Goal: Task Accomplishment & Management: Manage account settings

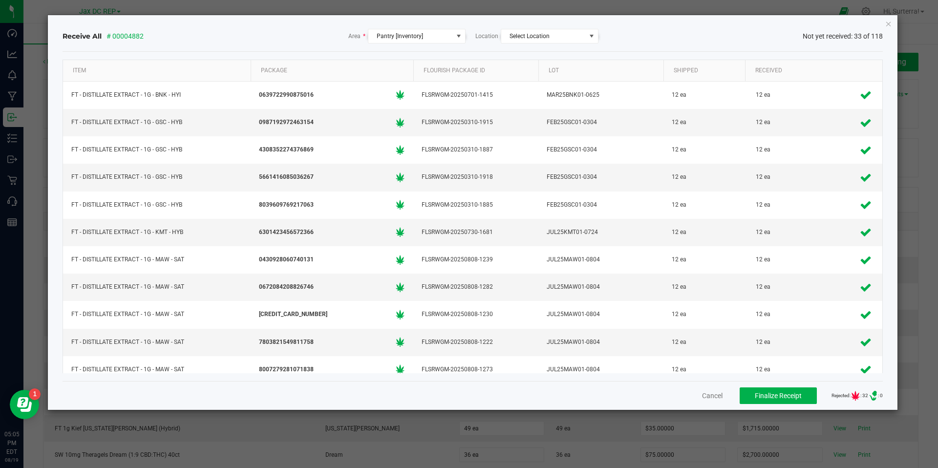
scroll to position [1474, 0]
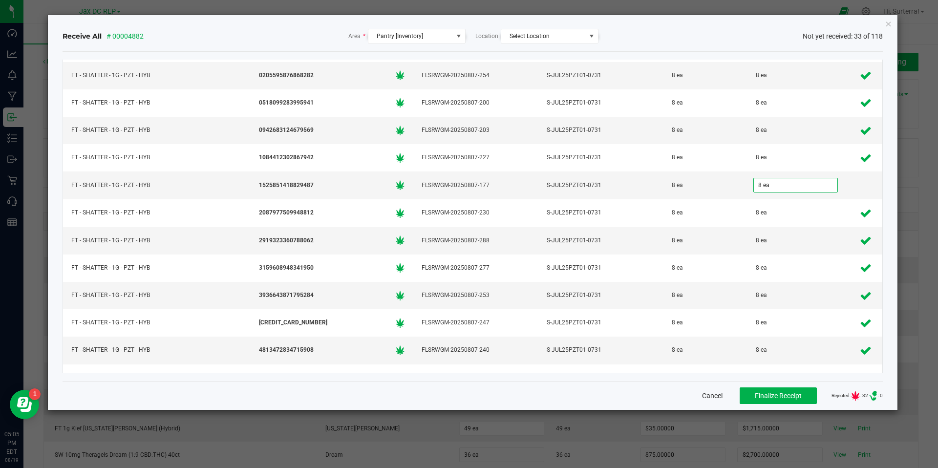
click at [703, 395] on button "Cancel" at bounding box center [712, 396] width 21 height 10
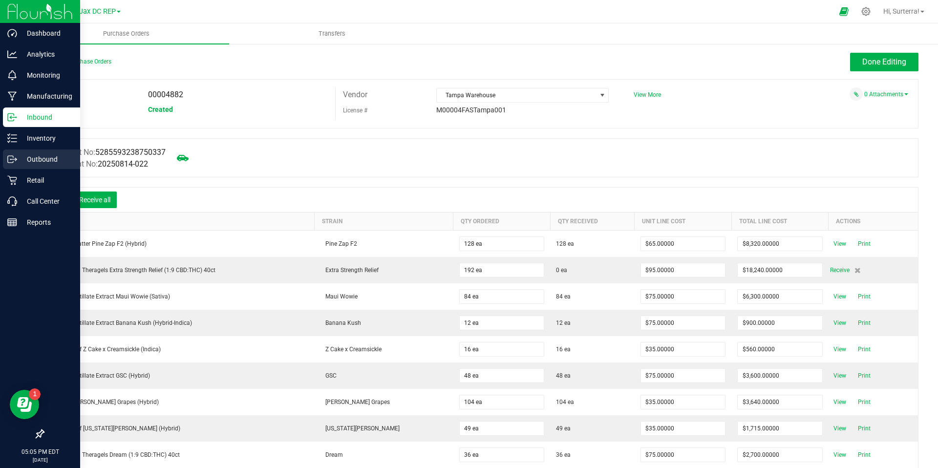
drag, startPoint x: 16, startPoint y: 162, endPoint x: 25, endPoint y: 162, distance: 9.8
click at [16, 162] on icon at bounding box center [12, 159] width 10 height 10
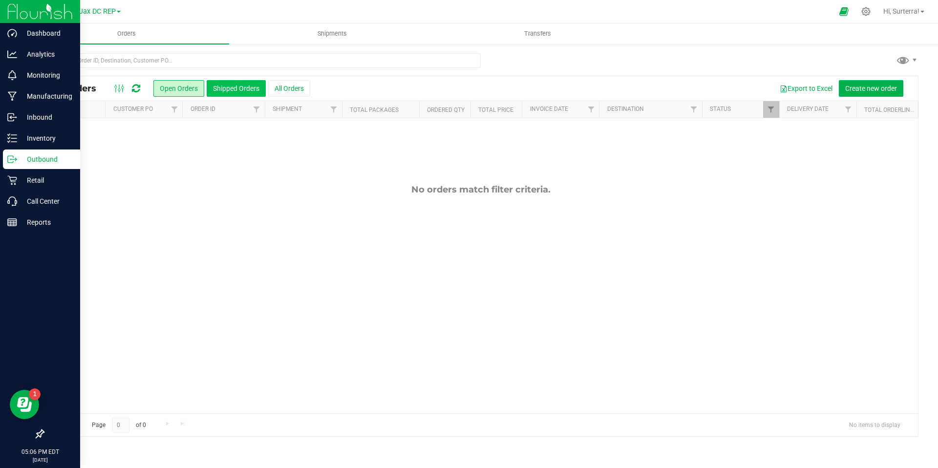
click at [242, 86] on button "Shipped Orders" at bounding box center [236, 88] width 59 height 17
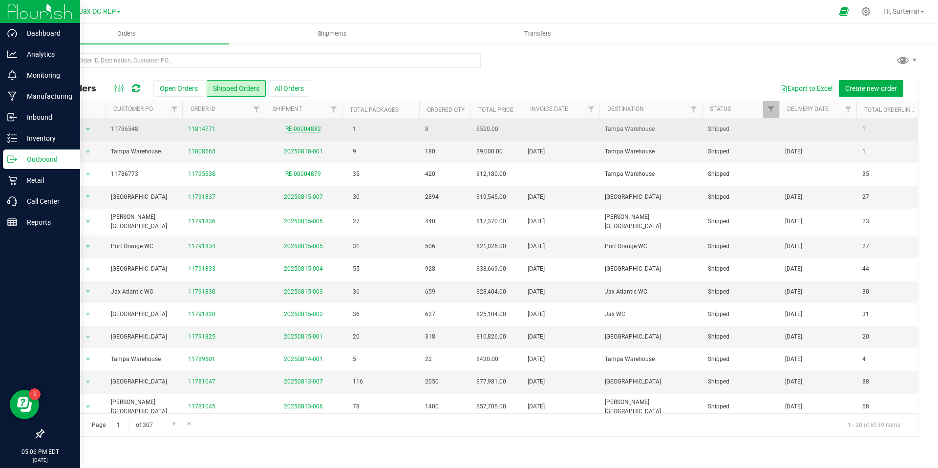
click at [299, 129] on link "RE-00004882" at bounding box center [303, 129] width 36 height 7
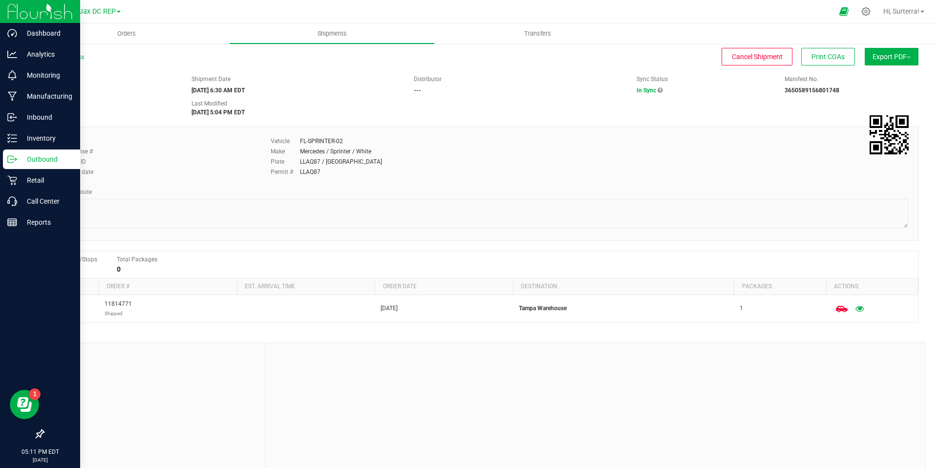
scroll to position [16, 0]
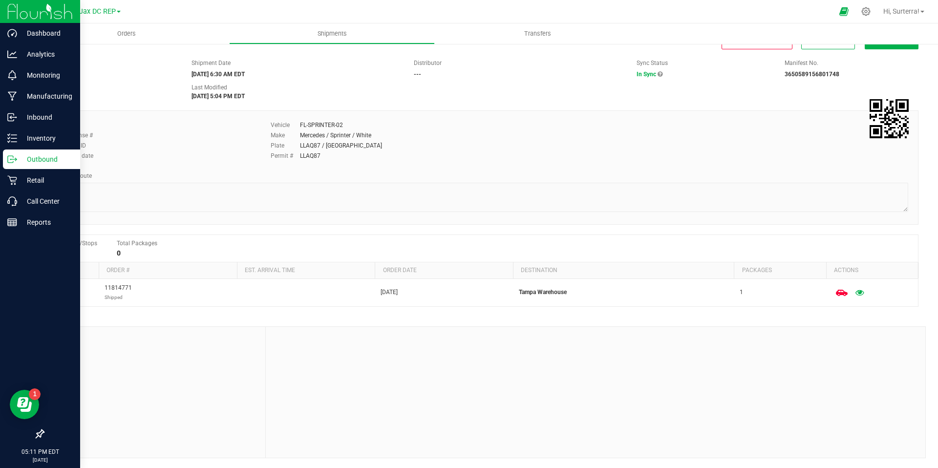
click at [58, 71] on strong "RE-00004882" at bounding box center [61, 71] width 37 height 7
copy strong "00004882"
click at [23, 124] on div "Inbound" at bounding box center [41, 117] width 77 height 20
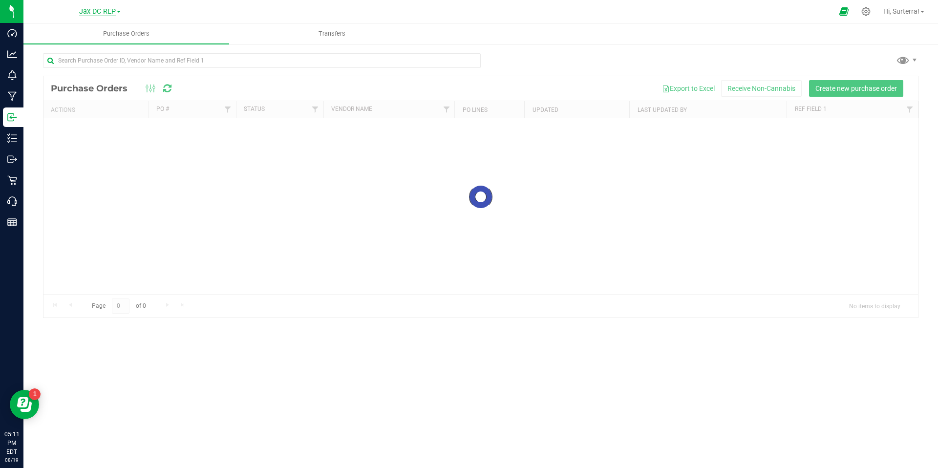
click at [103, 11] on span "Jax DC REP" at bounding box center [97, 11] width 37 height 9
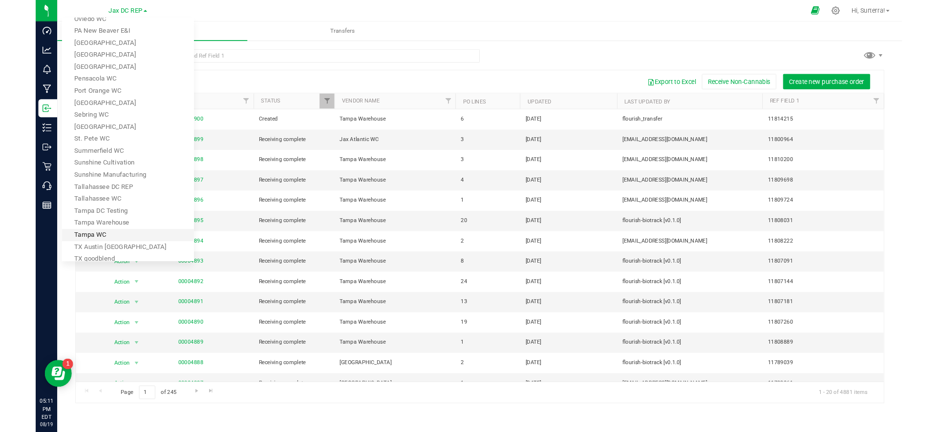
scroll to position [570, 0]
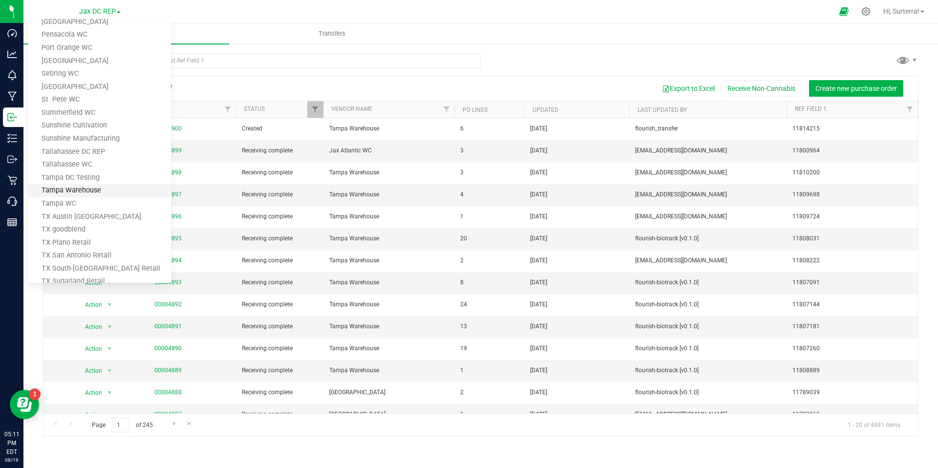
click at [84, 188] on link "Tampa Warehouse" at bounding box center [99, 190] width 143 height 13
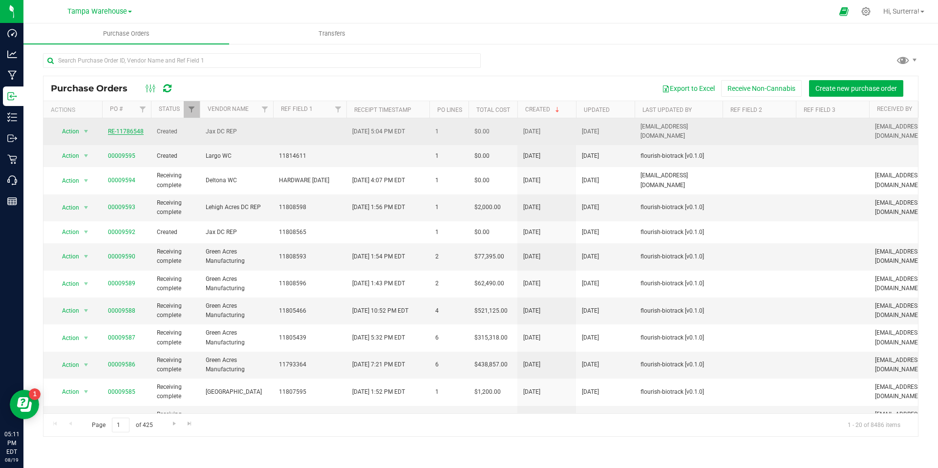
click at [117, 128] on link "RE-11786548" at bounding box center [126, 131] width 36 height 7
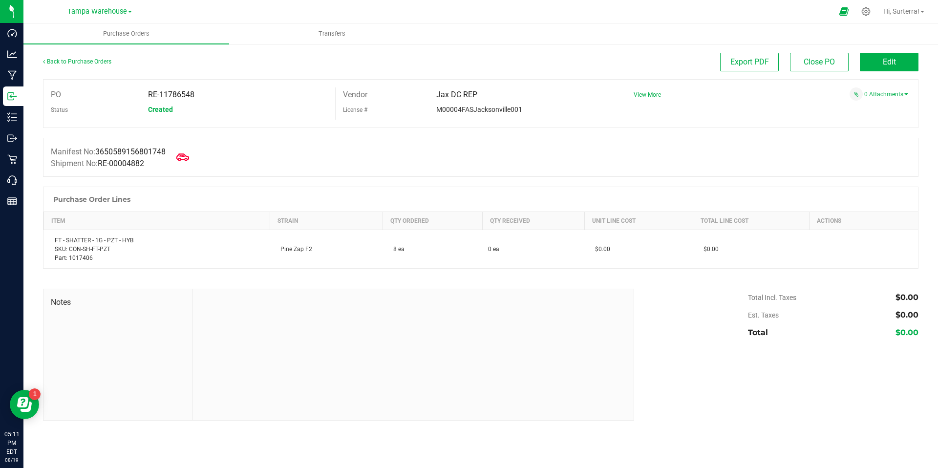
click at [183, 154] on icon at bounding box center [182, 156] width 13 height 7
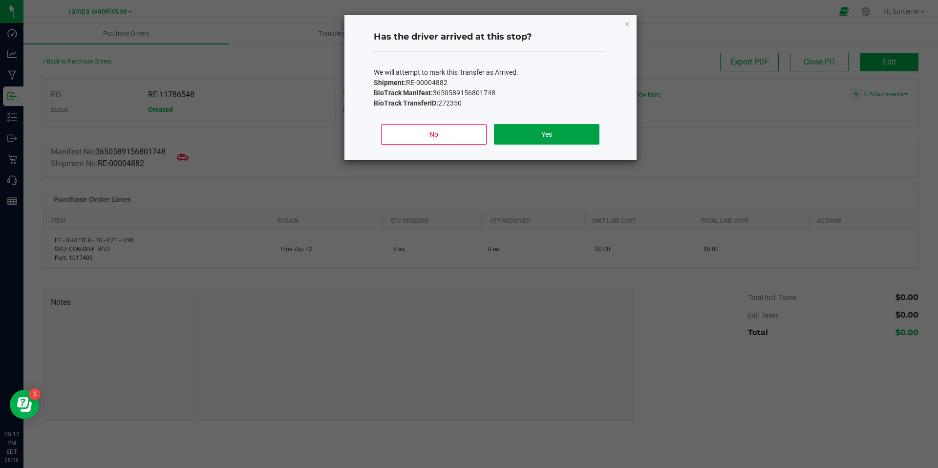
click at [564, 130] on button "Yes" at bounding box center [546, 134] width 105 height 21
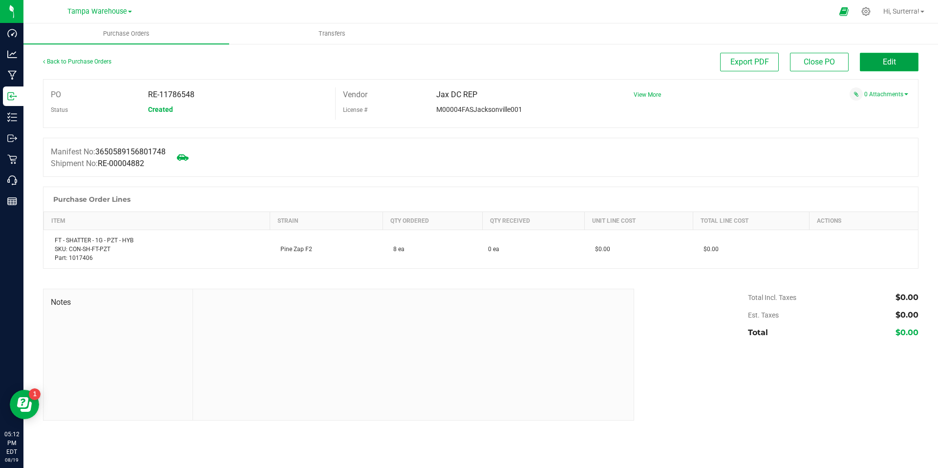
click at [883, 64] on span "Edit" at bounding box center [889, 61] width 13 height 9
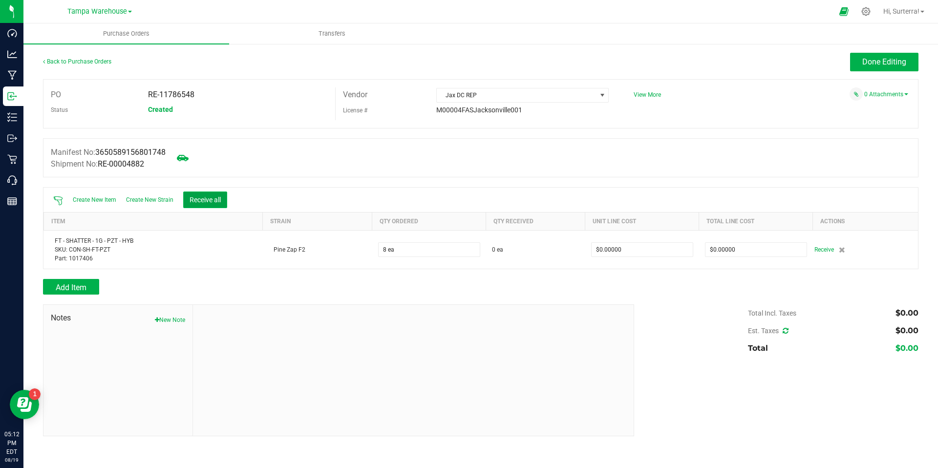
click at [206, 200] on button "Receive all" at bounding box center [205, 199] width 44 height 17
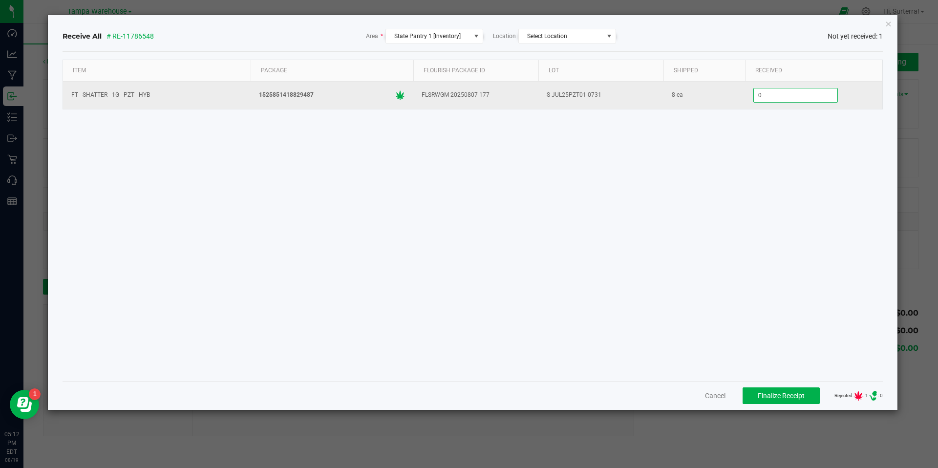
click at [778, 95] on input "0" at bounding box center [796, 95] width 84 height 14
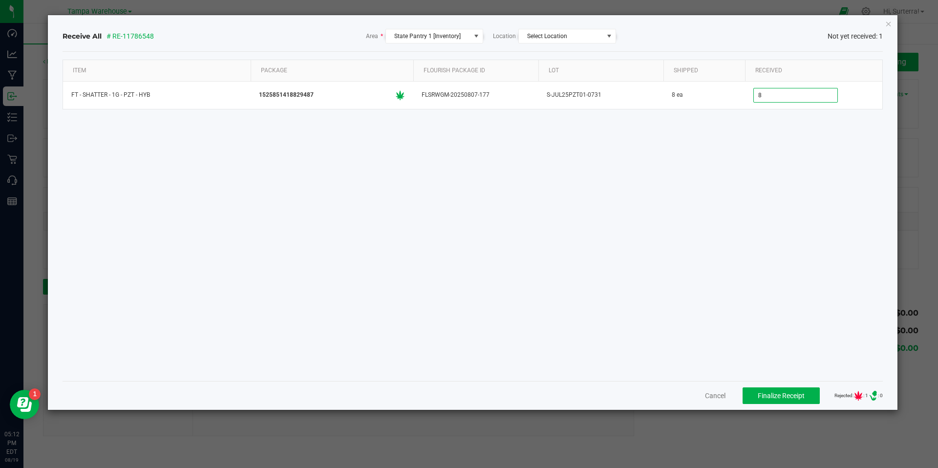
type input "8 ea"
click at [742, 179] on div "Item Package Flourish Package ID Lot Shipped Received FT - SHATTER - 1G - PZT -…" at bounding box center [473, 217] width 821 height 314
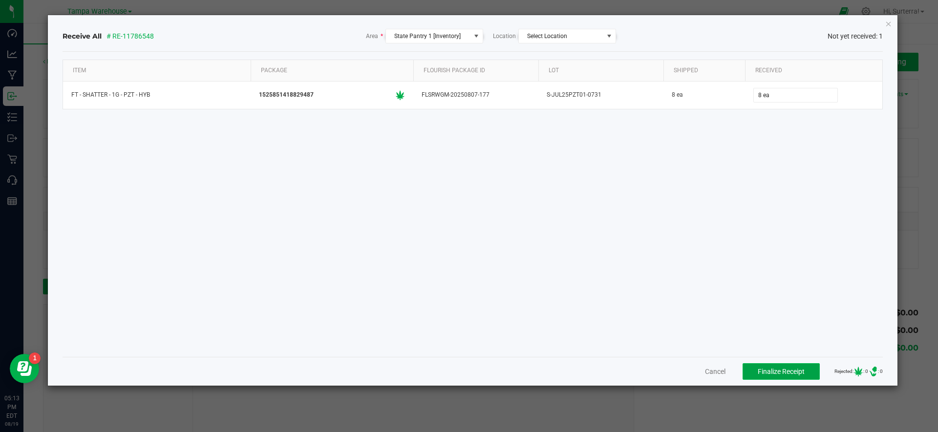
click at [785, 372] on span "Finalize Receipt" at bounding box center [780, 372] width 47 height 8
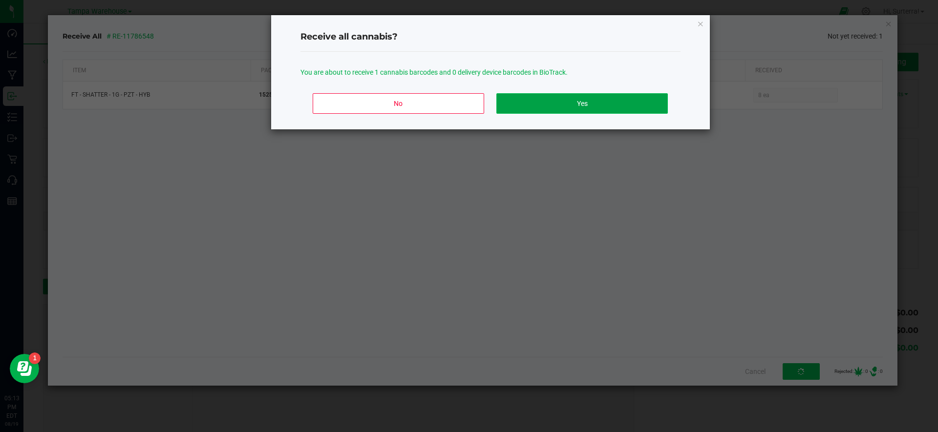
click at [563, 102] on button "Yes" at bounding box center [581, 103] width 171 height 21
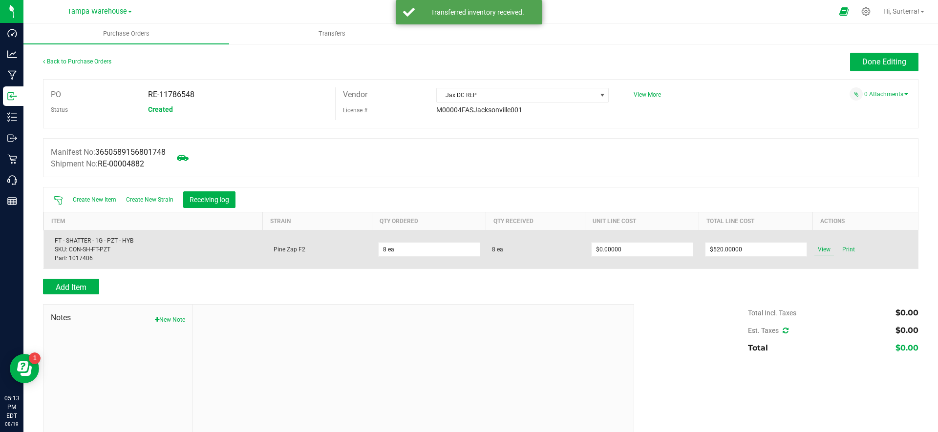
click at [825, 252] on span "View" at bounding box center [824, 250] width 20 height 12
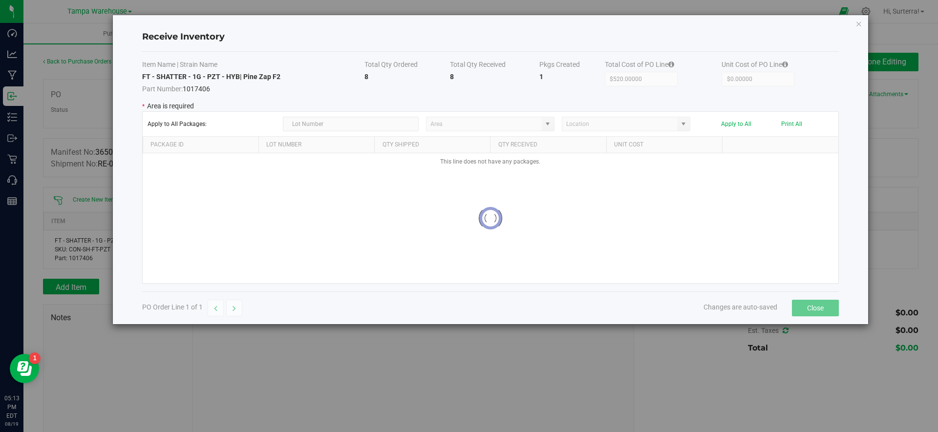
type input "State Pantry 1"
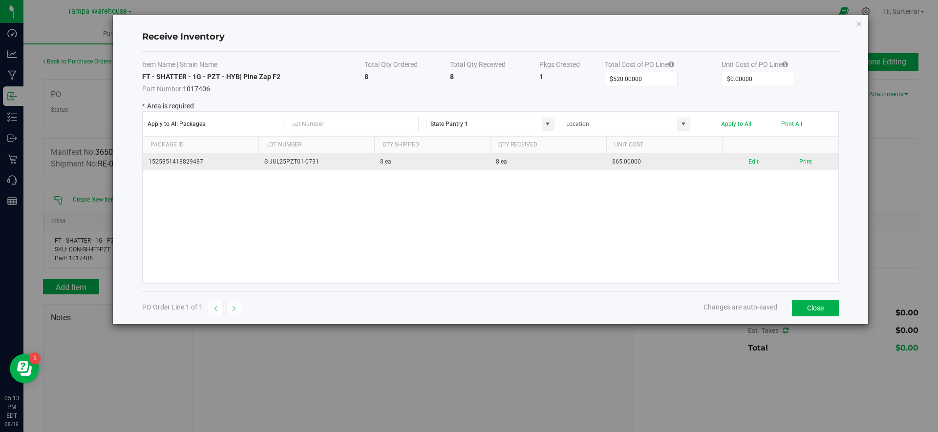
click at [172, 164] on td "1525851418829487" at bounding box center [201, 161] width 116 height 17
drag, startPoint x: 172, startPoint y: 164, endPoint x: 195, endPoint y: 162, distance: 22.5
click at [172, 164] on td "1525851418829487" at bounding box center [201, 161] width 116 height 17
copy td "1525851418829487"
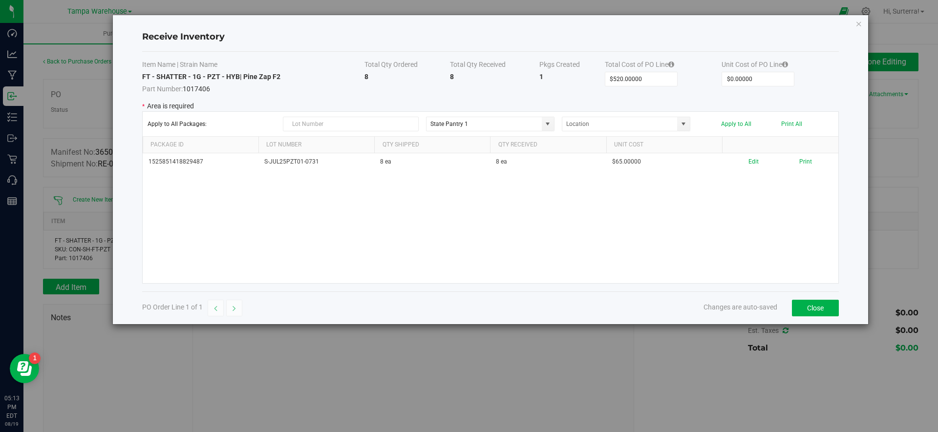
click at [12, 117] on div "Receive Inventory Item Name | Strain Name Total Qty Ordered Total Qty Received …" at bounding box center [472, 216] width 945 height 432
click at [799, 311] on button "Close" at bounding box center [815, 308] width 47 height 17
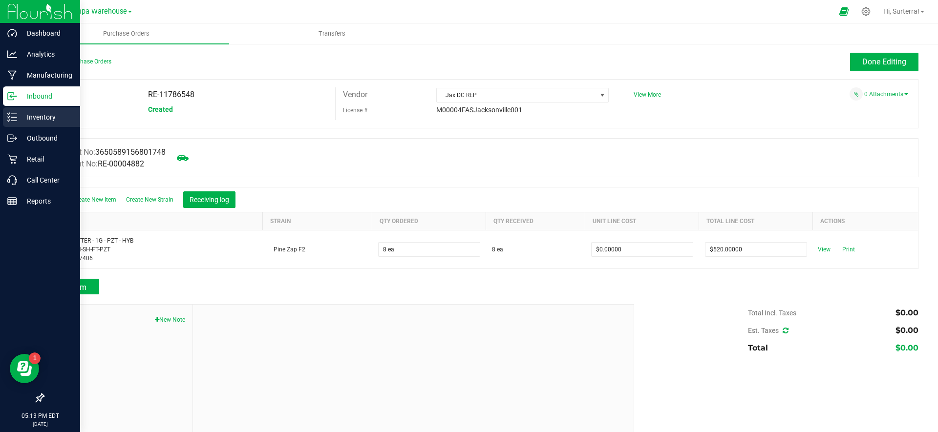
drag, startPoint x: 19, startPoint y: 116, endPoint x: 26, endPoint y: 116, distance: 7.3
click at [19, 116] on p "Inventory" at bounding box center [46, 117] width 59 height 12
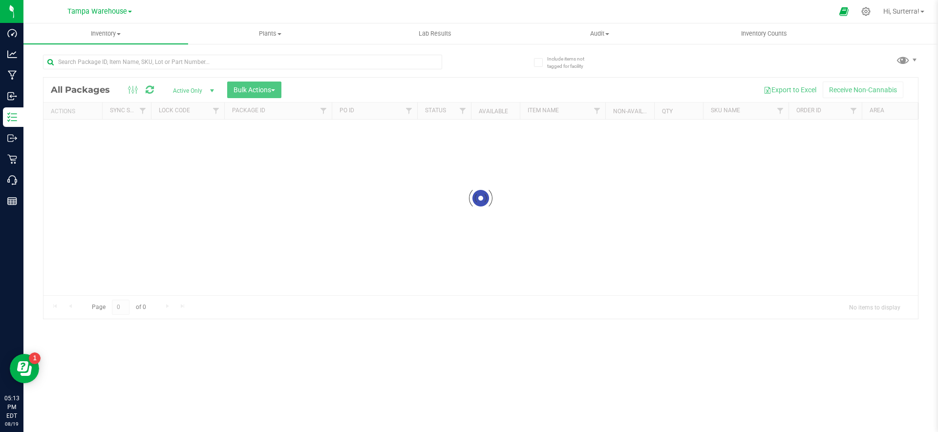
click at [256, 88] on div at bounding box center [480, 198] width 874 height 241
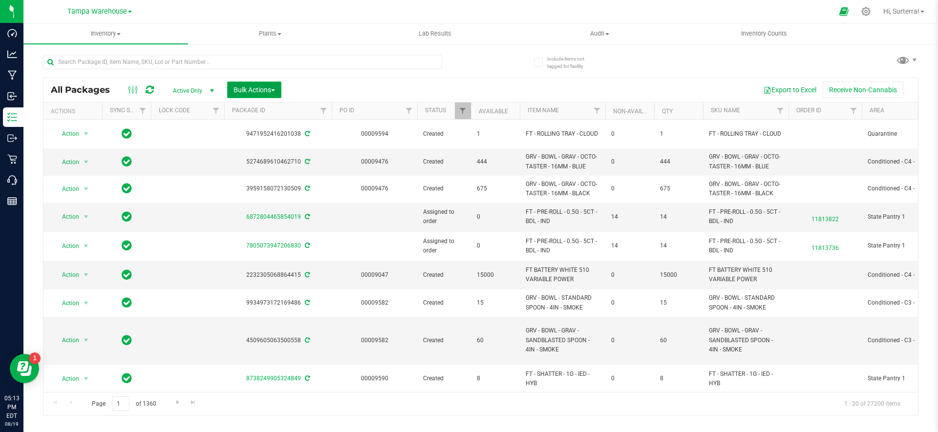
click at [264, 92] on span "Bulk Actions" at bounding box center [254, 90] width 42 height 8
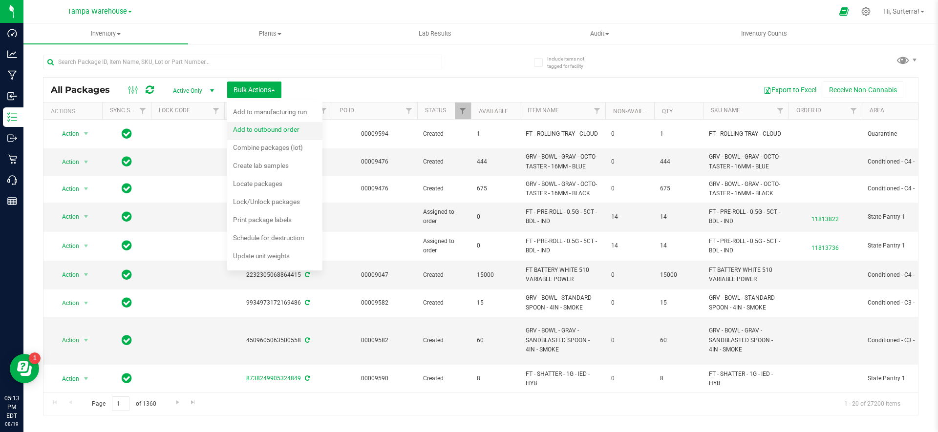
click at [269, 132] on span "Add to outbound order" at bounding box center [266, 130] width 66 height 8
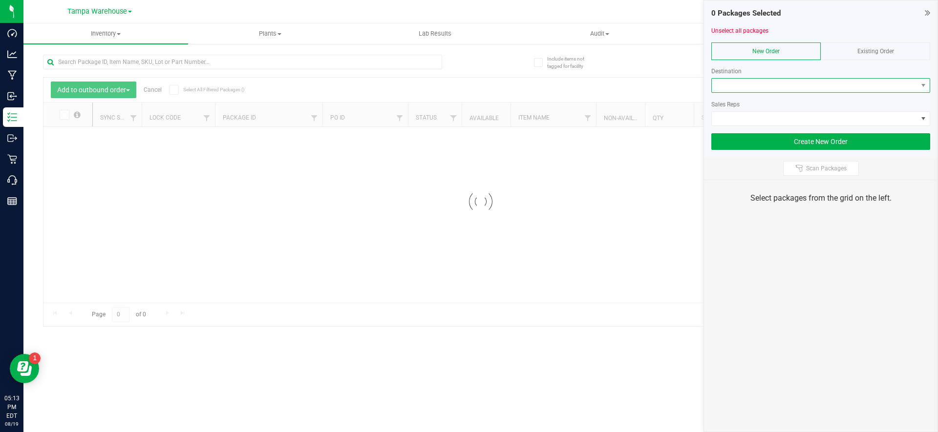
click at [799, 83] on span at bounding box center [815, 86] width 206 height 14
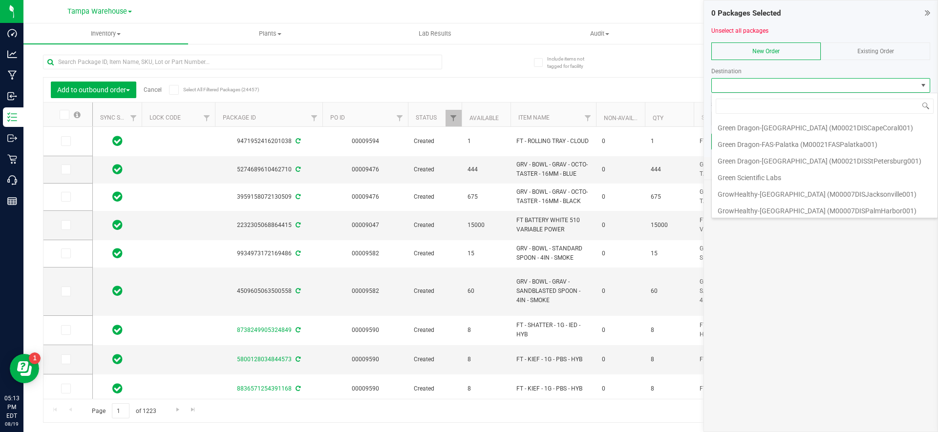
scroll to position [953, 0]
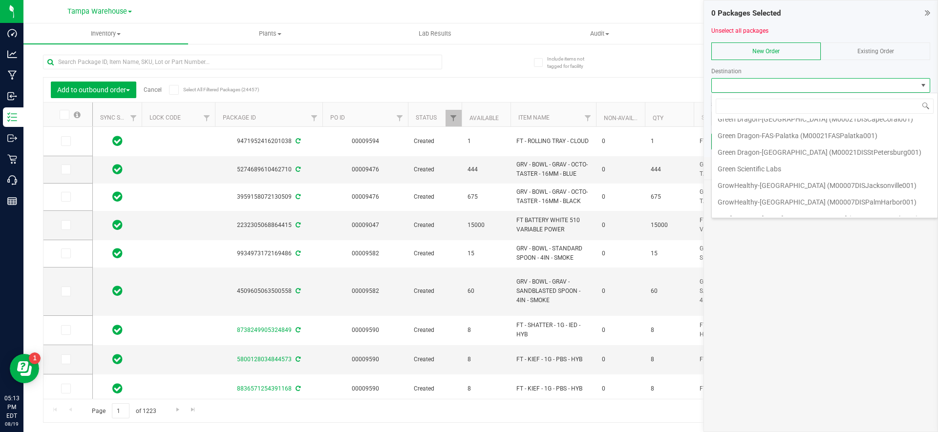
click at [788, 260] on li "JAX DC REP" at bounding box center [825, 268] width 226 height 17
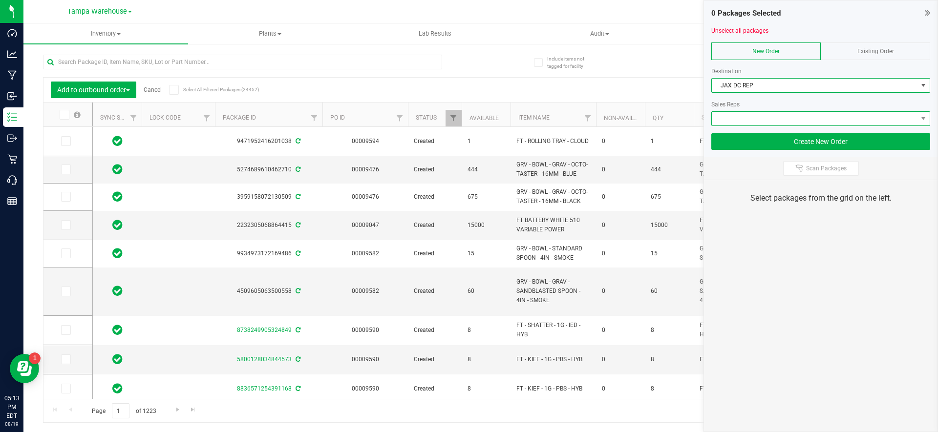
drag, startPoint x: 730, startPoint y: 117, endPoint x: 740, endPoint y: 118, distance: 10.3
click at [731, 117] on span at bounding box center [815, 119] width 206 height 14
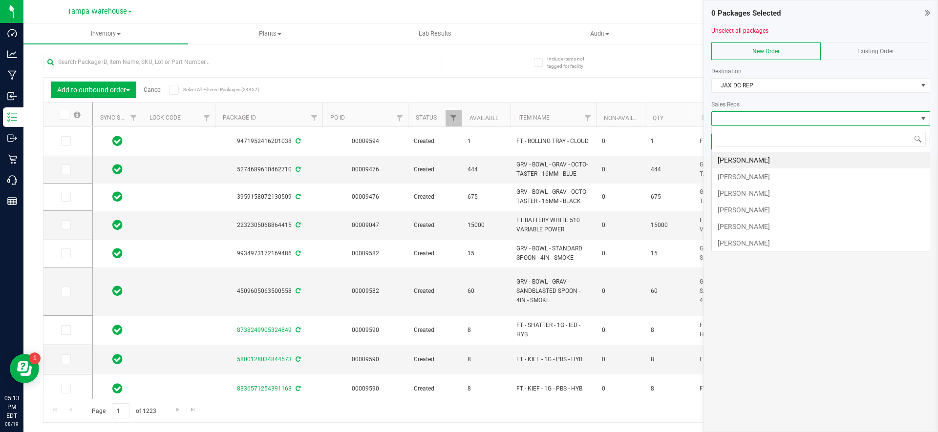
scroll to position [15, 219]
drag, startPoint x: 769, startPoint y: 105, endPoint x: 774, endPoint y: 106, distance: 5.7
click at [769, 105] on div "Sales Reps" at bounding box center [820, 104] width 219 height 9
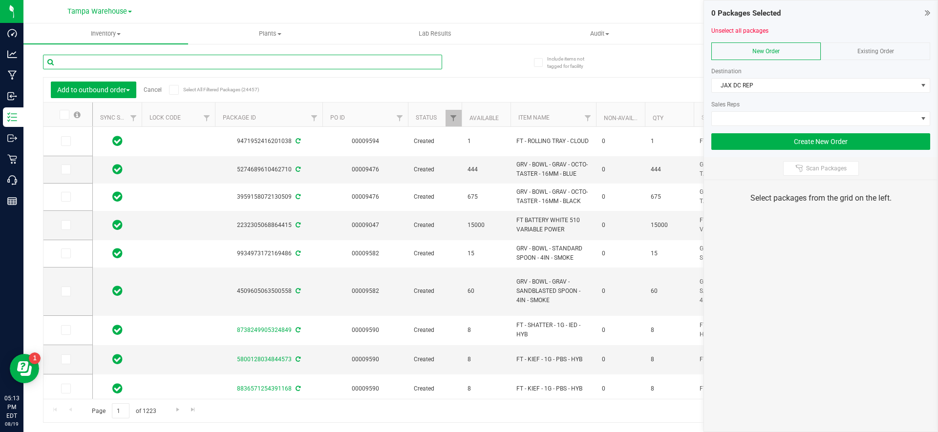
click at [89, 59] on input "text" at bounding box center [242, 62] width 399 height 15
paste input "1525851418829487"
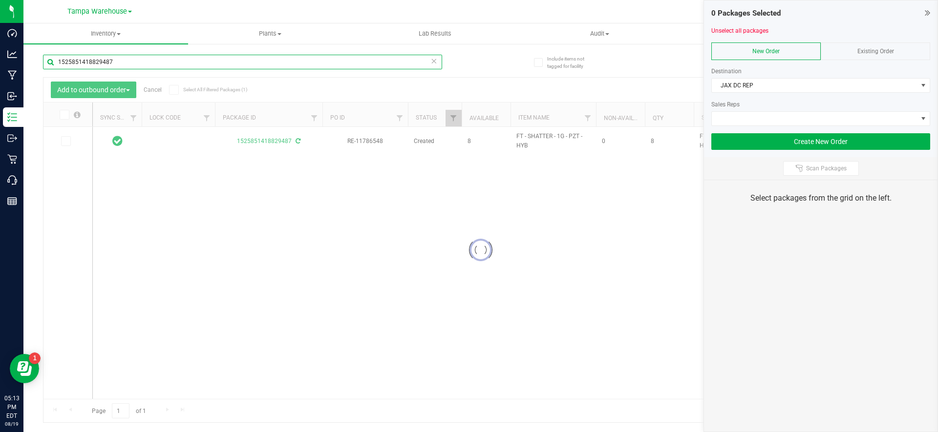
type input "1525851418829487"
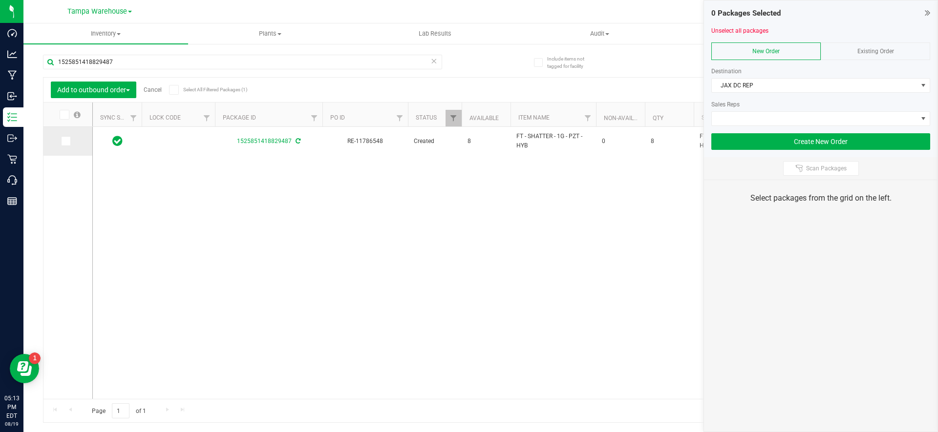
click at [65, 141] on icon at bounding box center [65, 141] width 6 height 0
click at [0, 0] on input "checkbox" at bounding box center [0, 0] width 0 height 0
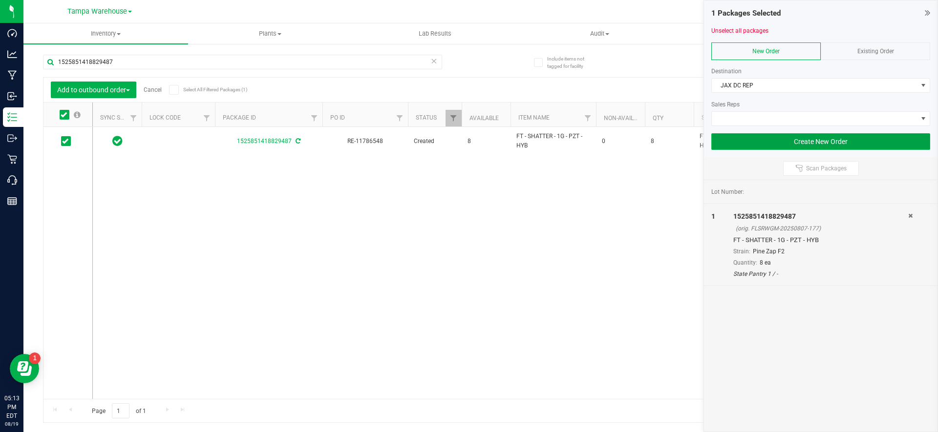
click at [823, 139] on button "Create New Order" at bounding box center [820, 141] width 219 height 17
click at [739, 117] on span at bounding box center [815, 119] width 206 height 14
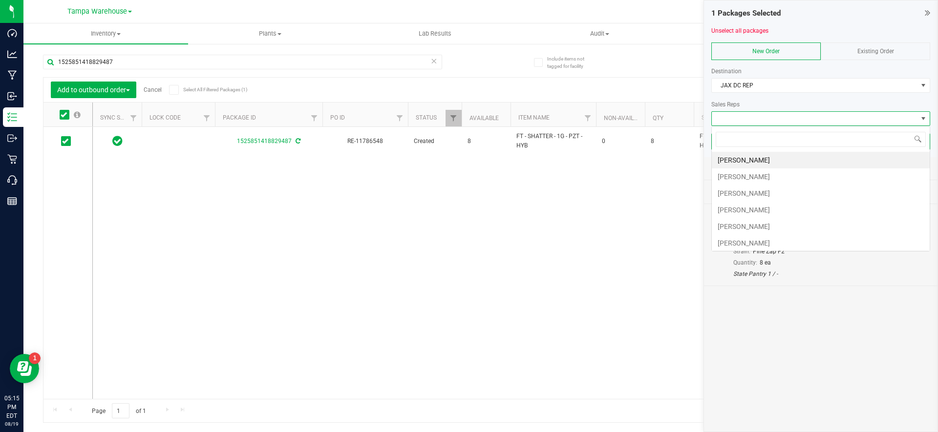
scroll to position [15, 219]
type input "sydn"
click at [767, 199] on li "[PERSON_NAME]" at bounding box center [821, 203] width 218 height 17
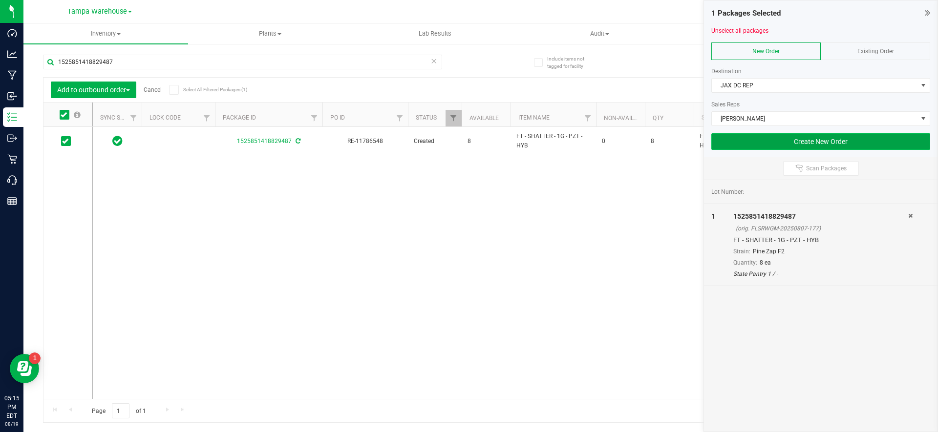
click at [827, 142] on button "Create New Order" at bounding box center [820, 141] width 219 height 17
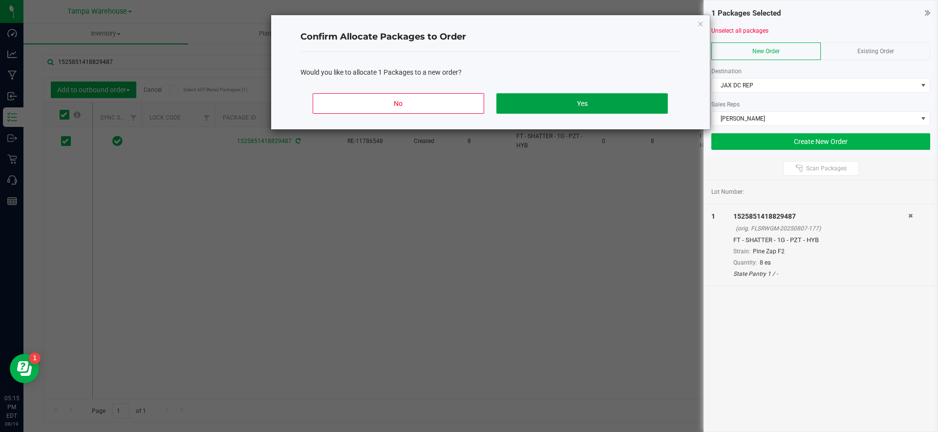
click at [542, 107] on button "Yes" at bounding box center [581, 103] width 171 height 21
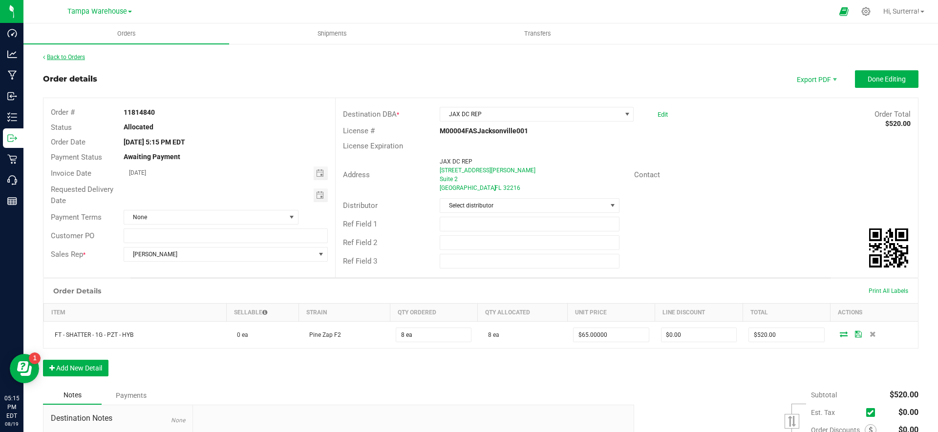
click at [65, 55] on link "Back to Orders" at bounding box center [64, 57] width 42 height 7
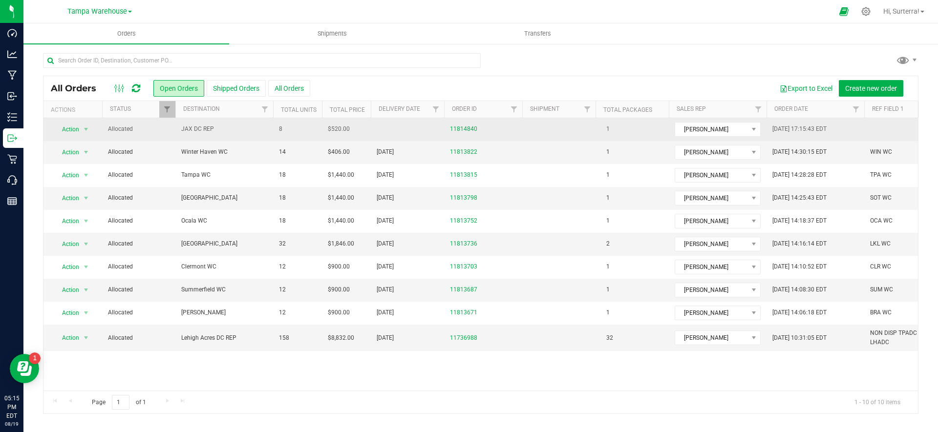
click at [236, 126] on span "JAX DC REP" at bounding box center [224, 129] width 86 height 9
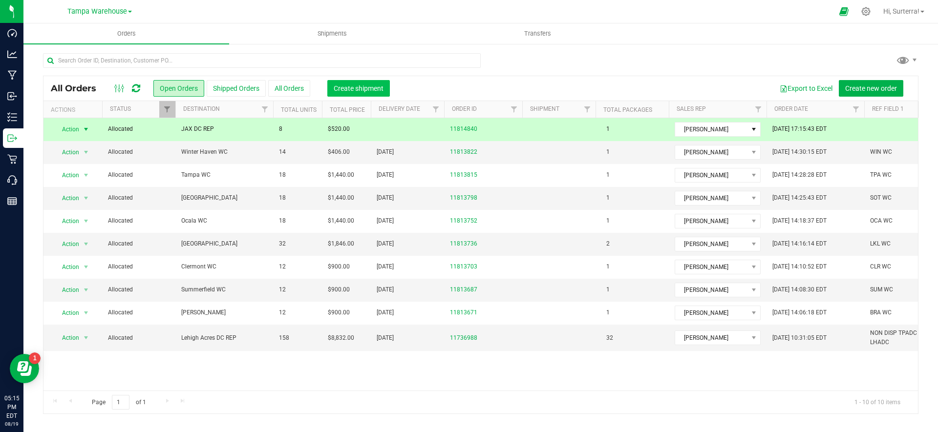
click at [341, 89] on span "Create shipment" at bounding box center [359, 88] width 50 height 8
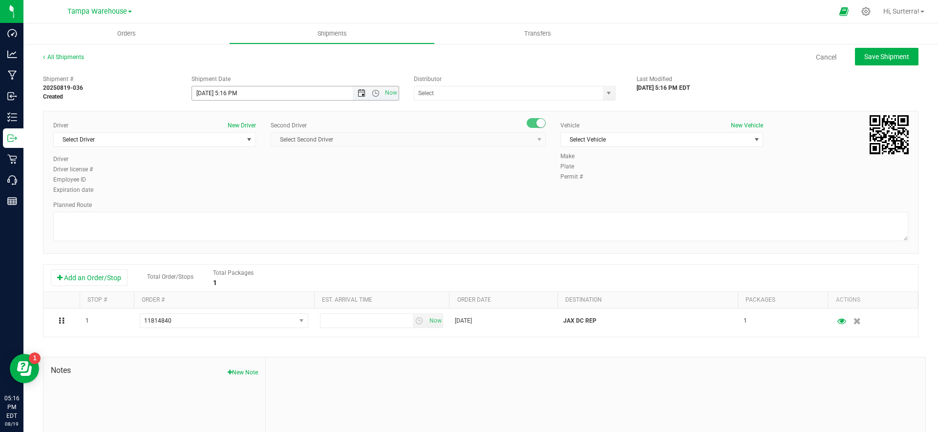
click at [361, 97] on span "Open the date view" at bounding box center [362, 93] width 8 height 8
click at [133, 130] on div "Driver New Driver Select Driver Select Driver [PERSON_NAME] - 100006559 [PERSON…" at bounding box center [154, 138] width 203 height 34
drag, startPoint x: 133, startPoint y: 140, endPoint x: 140, endPoint y: 140, distance: 6.8
click at [133, 140] on span "Select Driver" at bounding box center [148, 140] width 189 height 14
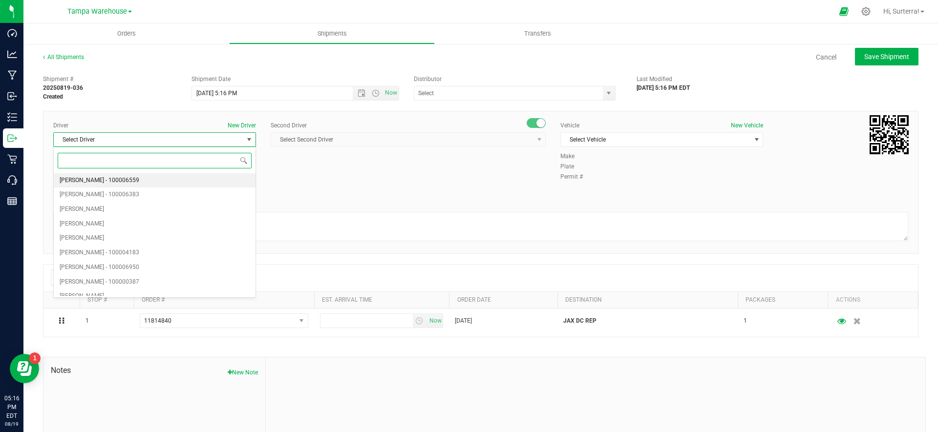
paste input "[PERSON_NAME] -"
drag, startPoint x: 108, startPoint y: 180, endPoint x: 126, endPoint y: 181, distance: 18.1
click at [108, 180] on span "[PERSON_NAME] - 100000436" at bounding box center [100, 180] width 80 height 13
type input "[PERSON_NAME] -"
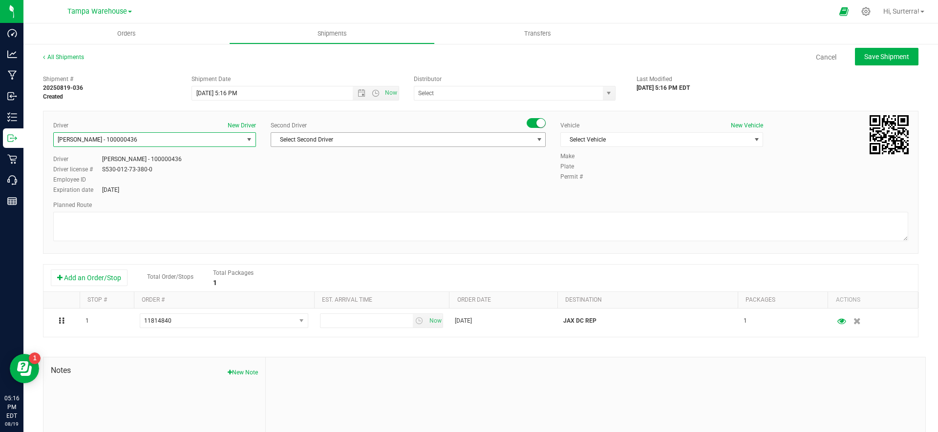
click at [336, 141] on span "Select Second Driver" at bounding box center [402, 140] width 262 height 14
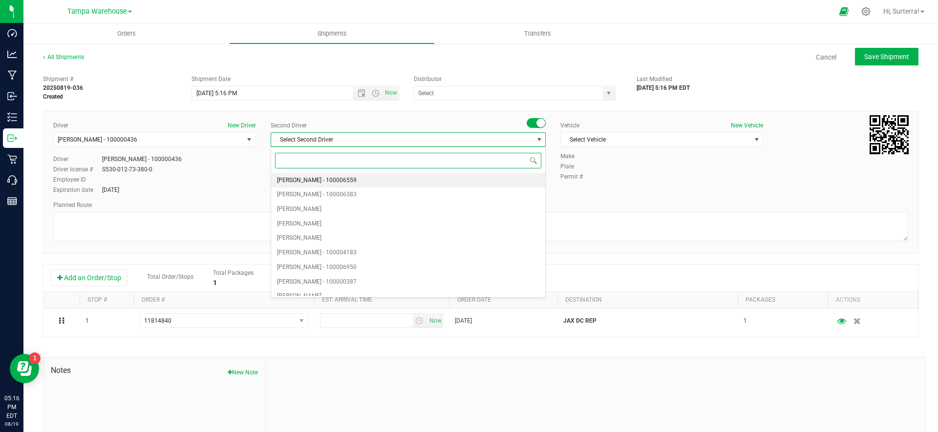
paste input "[PERSON_NAME]"
type input "[PERSON_NAME]"
click at [318, 180] on span "[PERSON_NAME] - 100007162" at bounding box center [317, 180] width 80 height 13
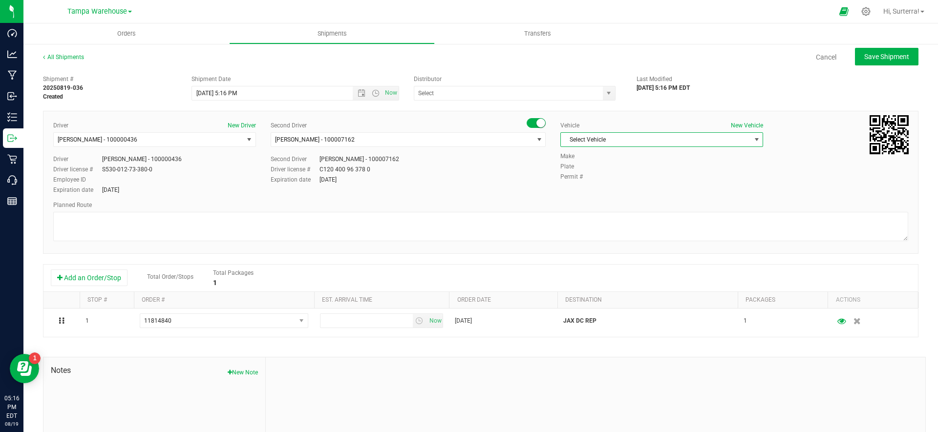
click at [639, 143] on span "Select Vehicle" at bounding box center [655, 140] width 189 height 14
click at [619, 250] on li "FL-SPRINTER-02" at bounding box center [662, 253] width 202 height 15
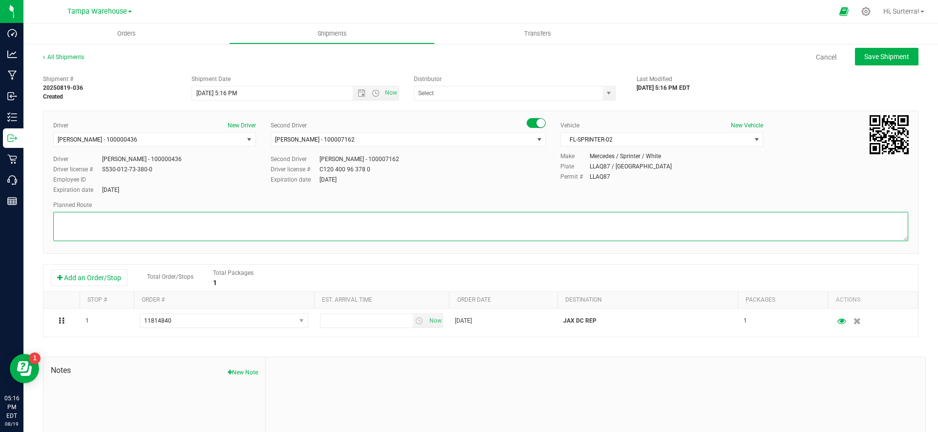
drag, startPoint x: 129, startPoint y: 227, endPoint x: 140, endPoint y: 226, distance: 11.3
click at [129, 226] on textarea at bounding box center [480, 226] width 855 height 29
paste textarea "JAX DC 3 TOTAL 1 COOLER"
drag, startPoint x: 85, startPoint y: 235, endPoint x: 57, endPoint y: 224, distance: 30.5
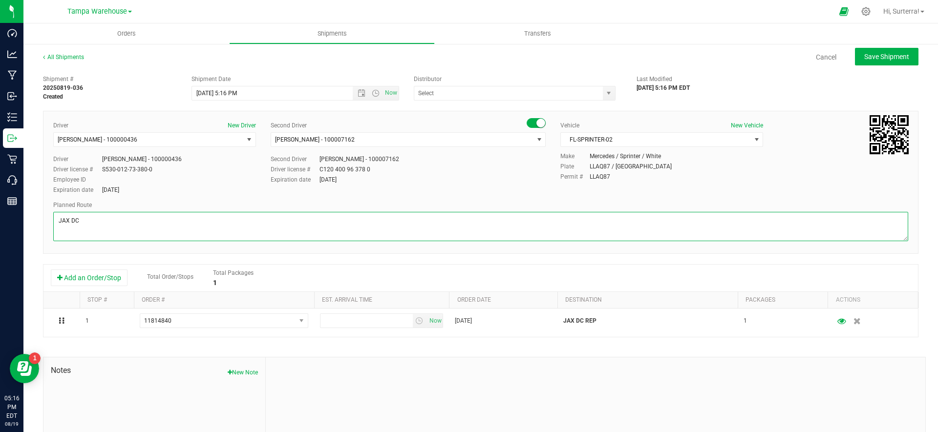
scroll to position [0, 0]
click at [102, 221] on textarea at bounding box center [480, 226] width 855 height 29
drag, startPoint x: 173, startPoint y: 224, endPoint x: 180, endPoint y: 224, distance: 6.3
click at [173, 224] on textarea at bounding box center [480, 226] width 855 height 29
paste textarea "1525851418829487"
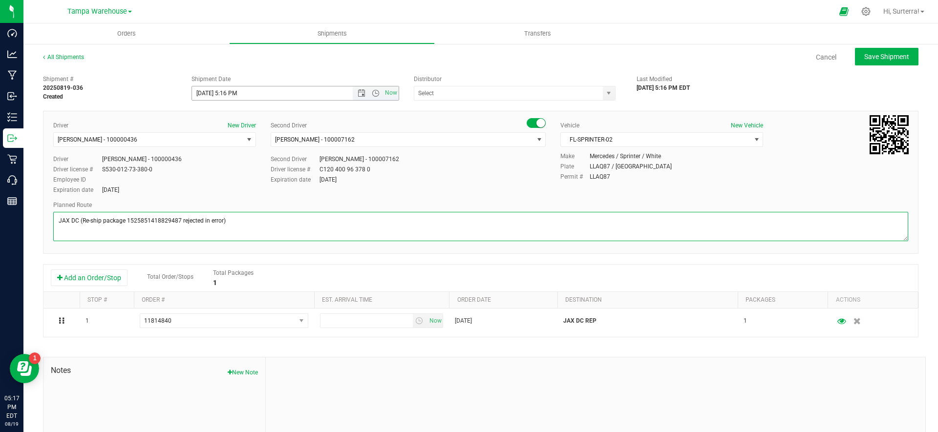
type textarea "JAX DC (Re-ship package 1525851418829487 rejected in error)"
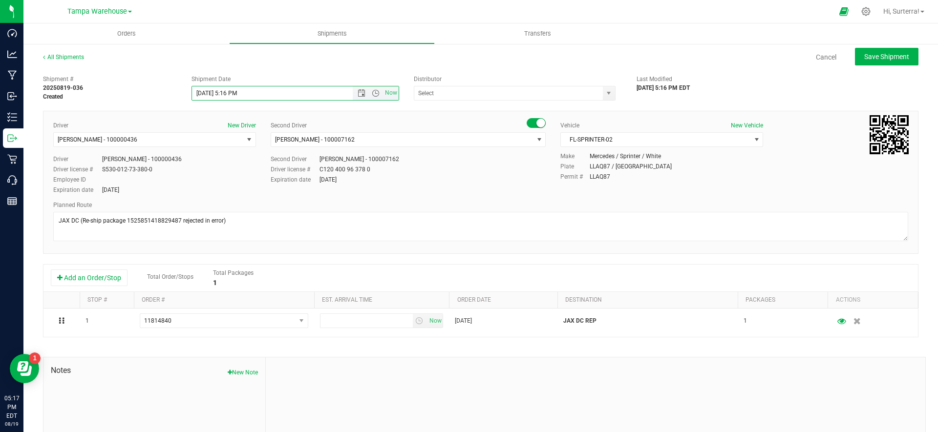
click at [228, 92] on input "[DATE] 5:16 PM" at bounding box center [281, 93] width 178 height 14
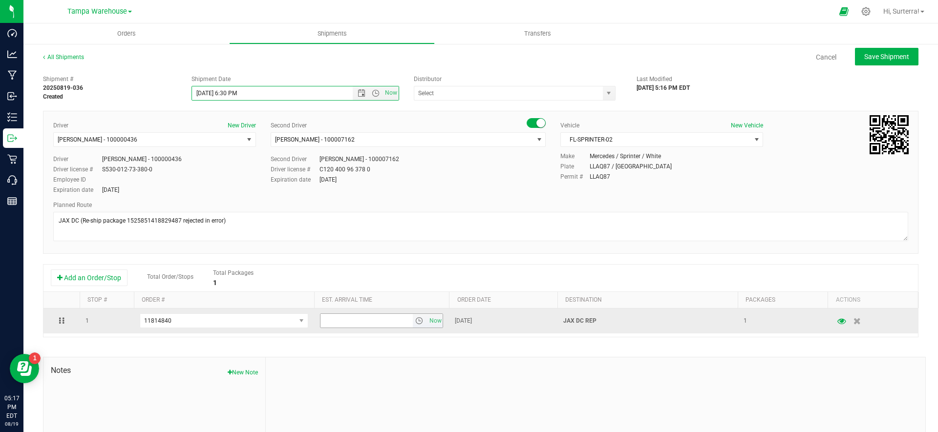
click at [419, 322] on span "select" at bounding box center [419, 321] width 8 height 8
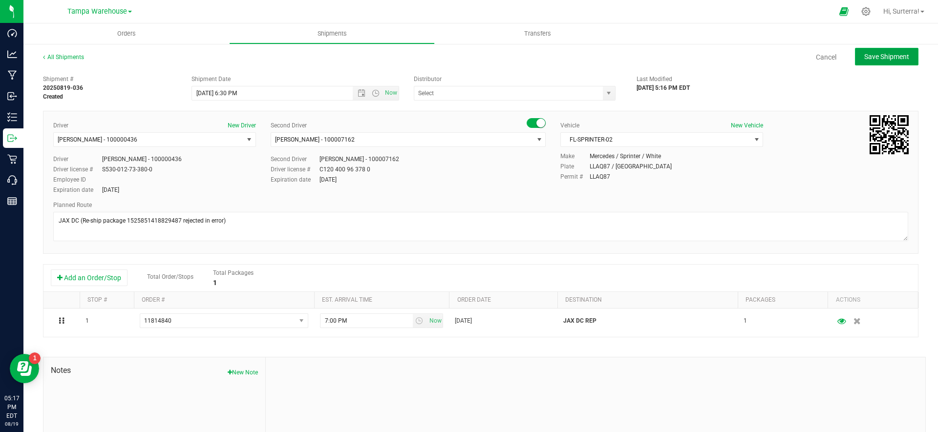
click at [875, 60] on span "Save Shipment" at bounding box center [886, 57] width 45 height 8
type input "[DATE] 10:30 PM"
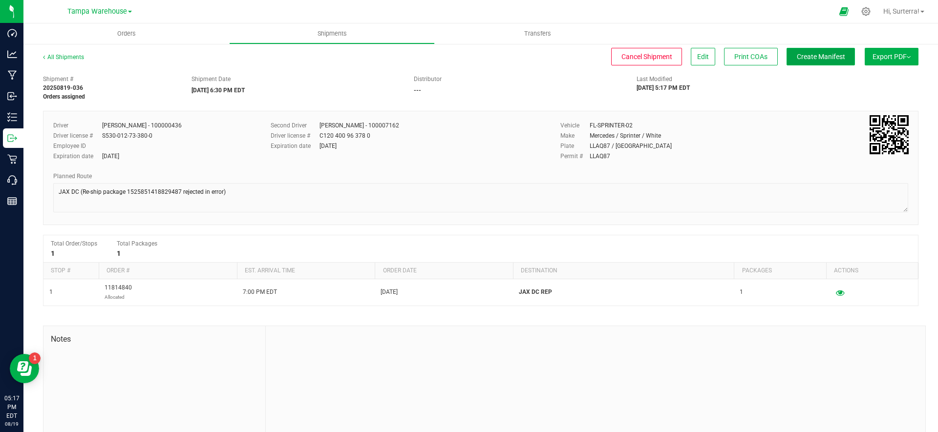
click at [806, 62] on button "Create Manifest" at bounding box center [820, 57] width 68 height 18
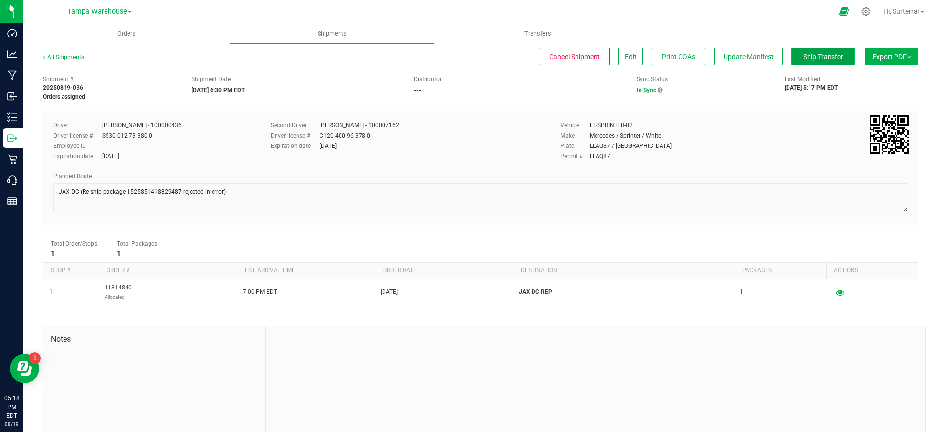
click at [827, 60] on span "Ship Transfer" at bounding box center [823, 57] width 40 height 8
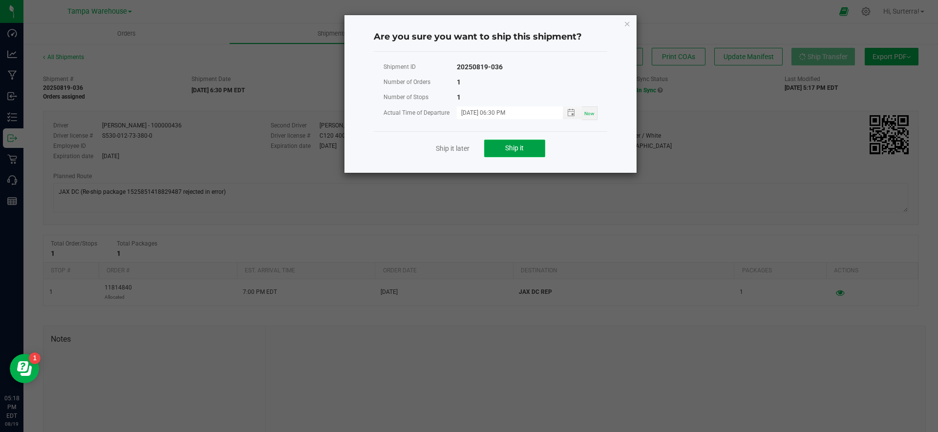
drag, startPoint x: 532, startPoint y: 152, endPoint x: 541, endPoint y: 151, distance: 8.4
click at [533, 152] on button "Ship it" at bounding box center [514, 149] width 61 height 18
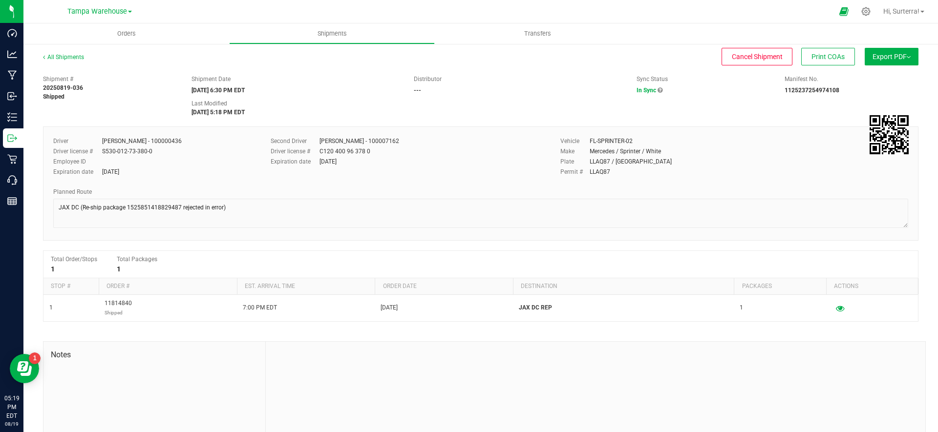
scroll to position [51, 0]
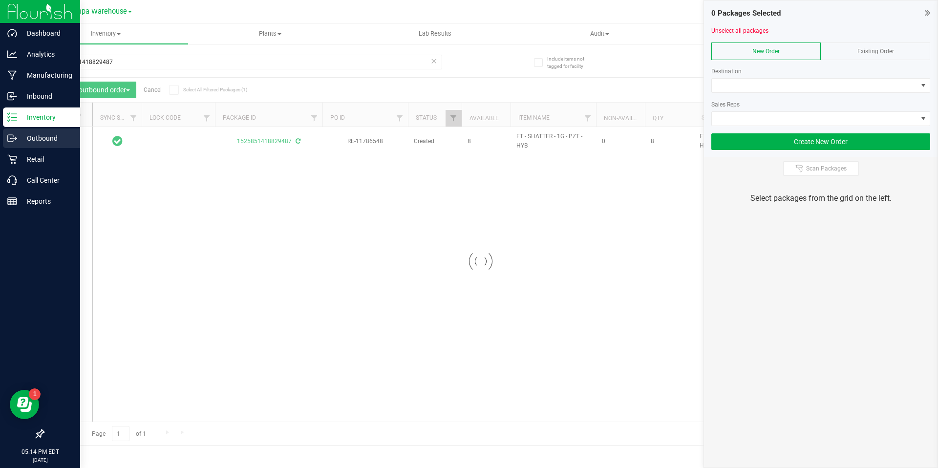
click at [15, 139] on icon at bounding box center [12, 138] width 10 height 10
click at [19, 130] on div "Outbound" at bounding box center [41, 138] width 77 height 20
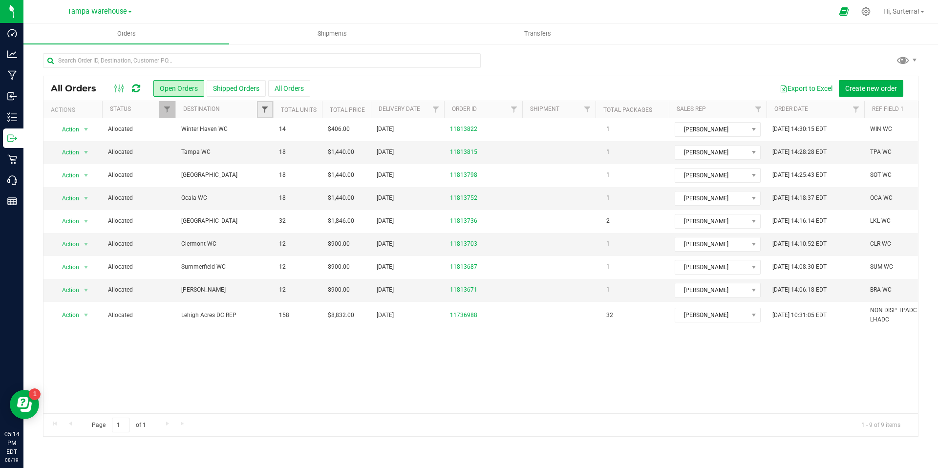
click at [262, 111] on span "Filter" at bounding box center [265, 109] width 8 height 8
click at [241, 91] on button "Shipped Orders" at bounding box center [236, 88] width 59 height 17
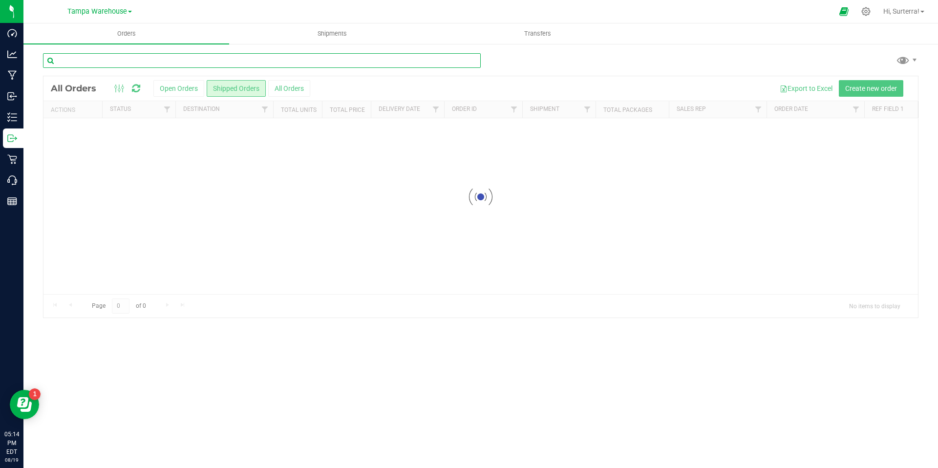
click at [166, 59] on input "text" at bounding box center [262, 60] width 438 height 15
type input "JAX DC REP"
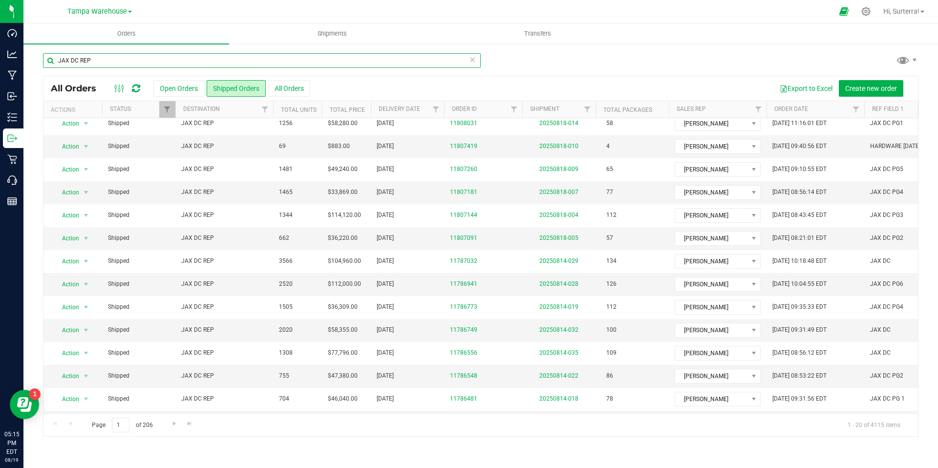
scroll to position [223, 0]
click at [552, 371] on link "20250814-022" at bounding box center [558, 374] width 39 height 7
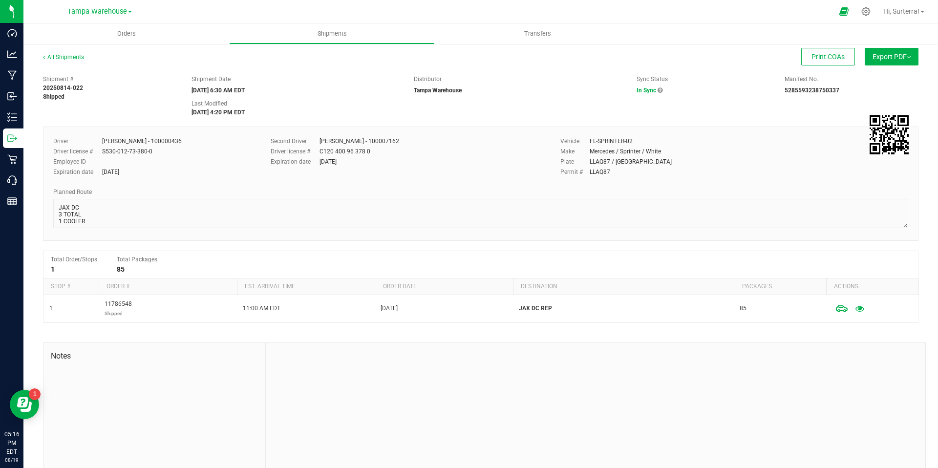
click at [107, 141] on div "[PERSON_NAME] - 100000436" at bounding box center [142, 141] width 80 height 9
drag, startPoint x: 122, startPoint y: 141, endPoint x: 170, endPoint y: 148, distance: 48.4
click at [137, 142] on div "[PERSON_NAME] - 100000436" at bounding box center [142, 141] width 80 height 9
copy div "Antion Smith -"
click at [328, 142] on div "[PERSON_NAME] - 100007162" at bounding box center [359, 141] width 80 height 9
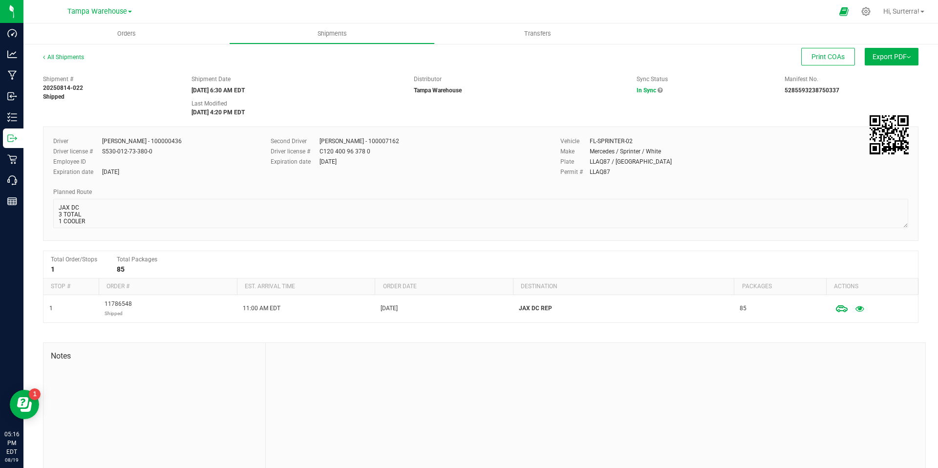
copy div "Ismael Chavez"
drag, startPoint x: 343, startPoint y: 142, endPoint x: 357, endPoint y: 142, distance: 14.2
click at [357, 142] on div "[PERSON_NAME] - 100007162" at bounding box center [359, 141] width 80 height 9
click at [592, 140] on div "FL-SPRINTER-02" at bounding box center [610, 141] width 43 height 9
copy div "FL-SPRINTER-02"
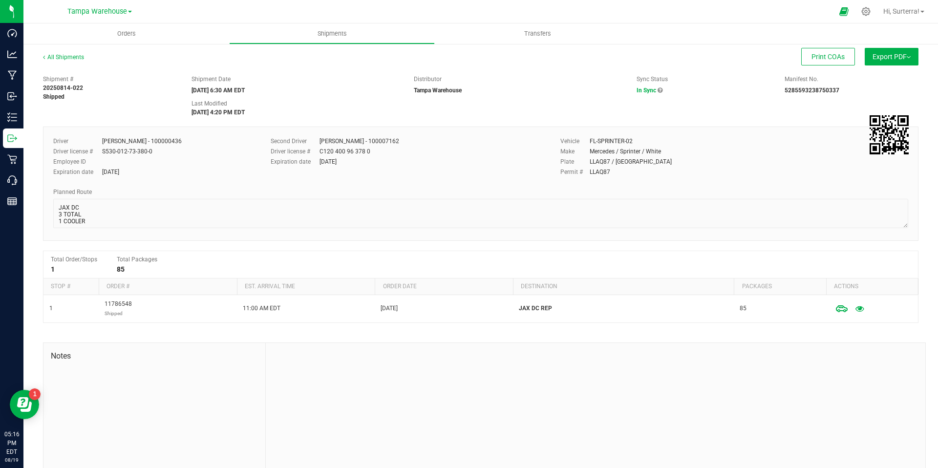
drag, startPoint x: 601, startPoint y: 140, endPoint x: 626, endPoint y: 140, distance: 25.4
click at [626, 140] on div "FL-SPRINTER-02" at bounding box center [610, 141] width 43 height 9
click at [108, 231] on div "Driver Antion Smith - 100000436 Driver license # S530-012-73-380-0 Employee ID …" at bounding box center [480, 183] width 875 height 114
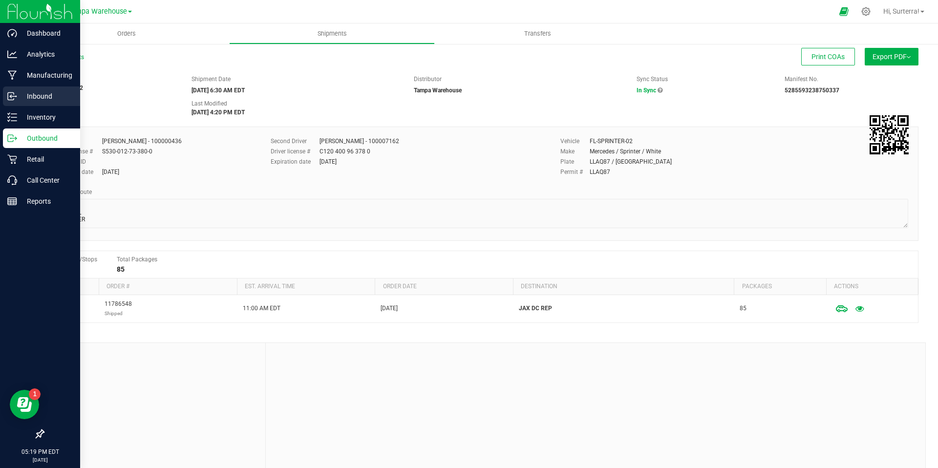
click at [25, 97] on p "Inbound" at bounding box center [46, 96] width 59 height 12
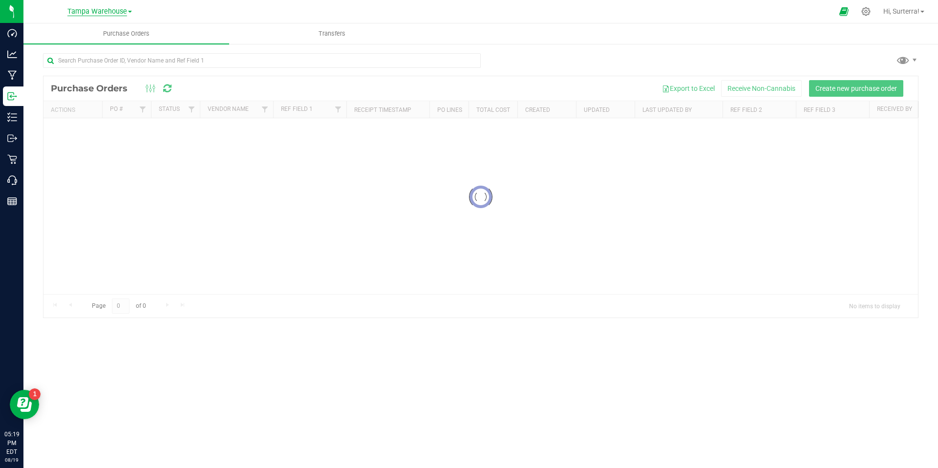
click at [100, 14] on span "Tampa Warehouse" at bounding box center [97, 11] width 60 height 9
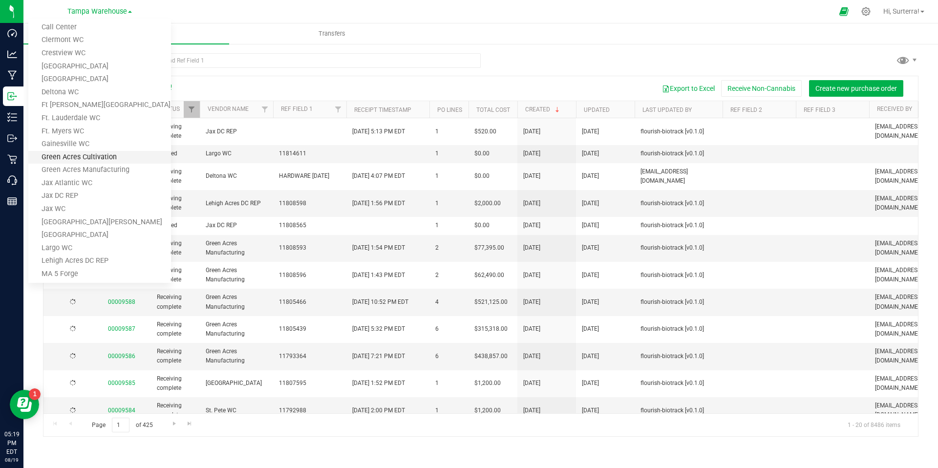
scroll to position [106, 0]
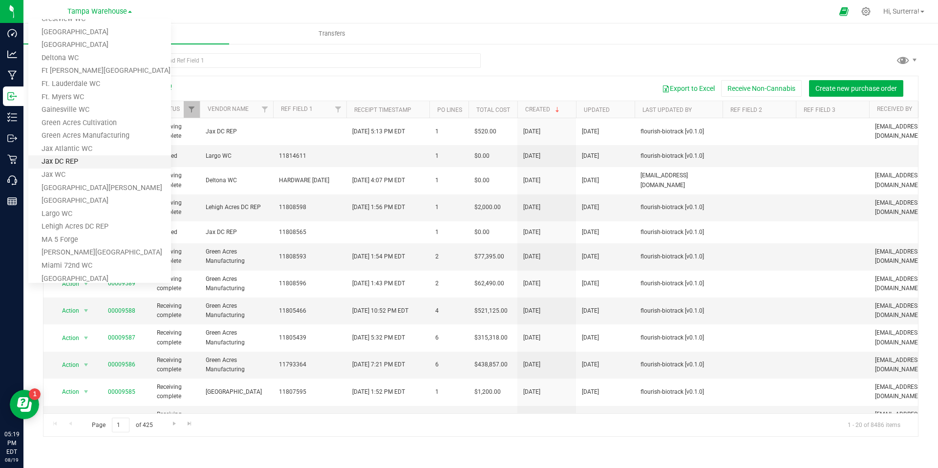
click at [86, 157] on link "Jax DC REP" at bounding box center [99, 161] width 143 height 13
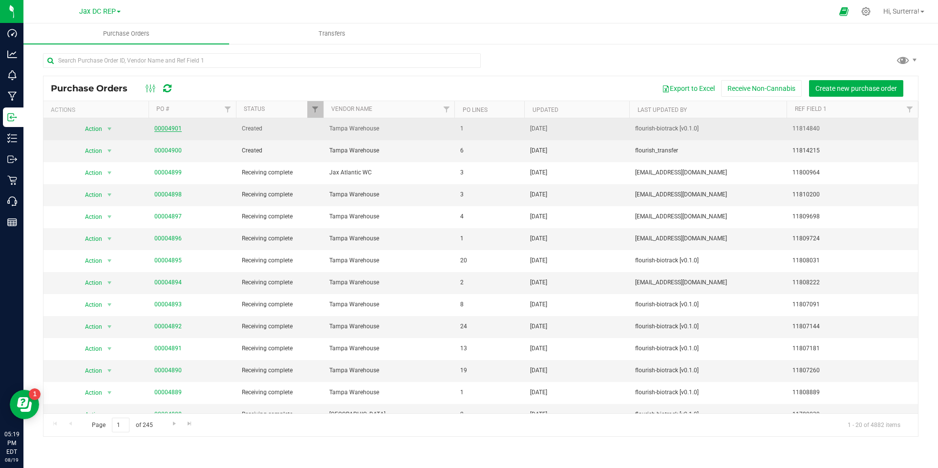
click at [171, 128] on link "00004901" at bounding box center [167, 128] width 27 height 7
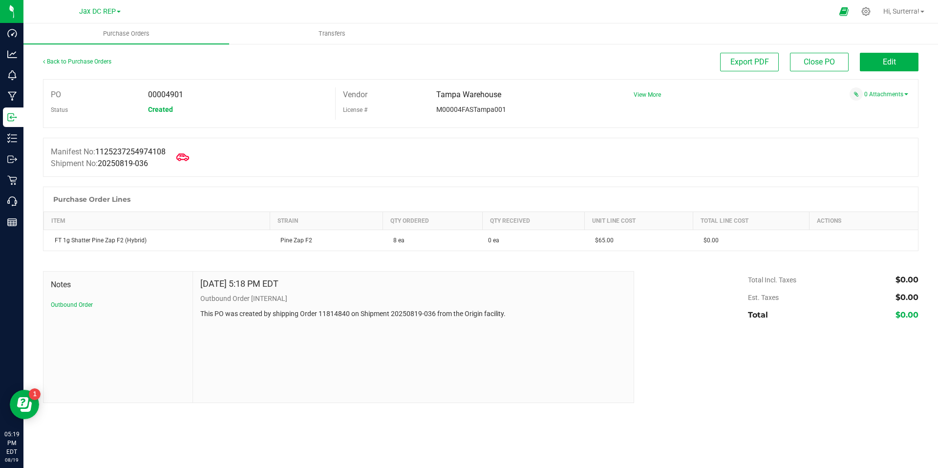
click at [188, 158] on icon at bounding box center [182, 157] width 13 height 13
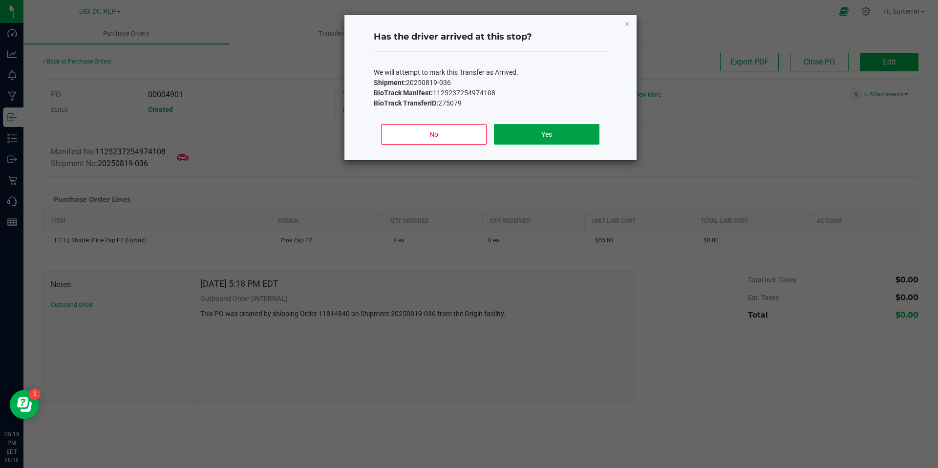
drag, startPoint x: 560, startPoint y: 139, endPoint x: 564, endPoint y: 144, distance: 6.0
click at [559, 139] on button "Yes" at bounding box center [546, 134] width 105 height 21
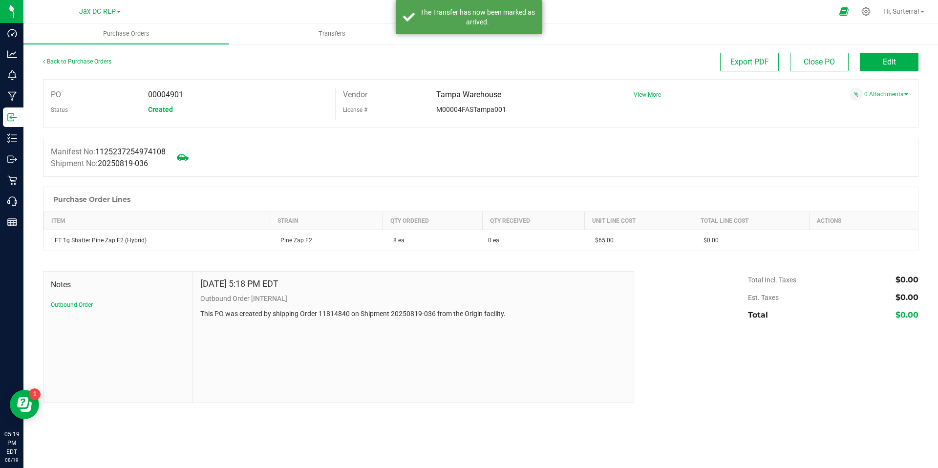
click at [136, 201] on div "Purchase Order Lines" at bounding box center [480, 199] width 874 height 24
click at [882, 67] on button "Edit" at bounding box center [889, 62] width 59 height 19
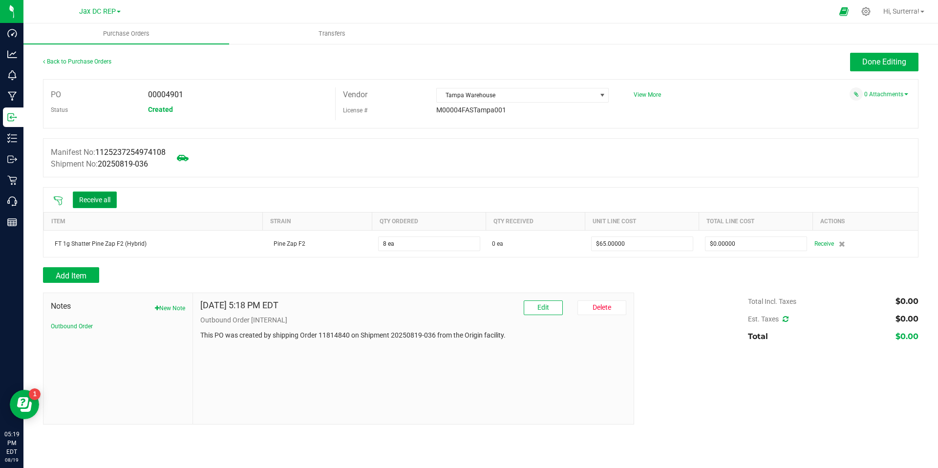
click at [104, 201] on button "Receive all" at bounding box center [95, 199] width 44 height 17
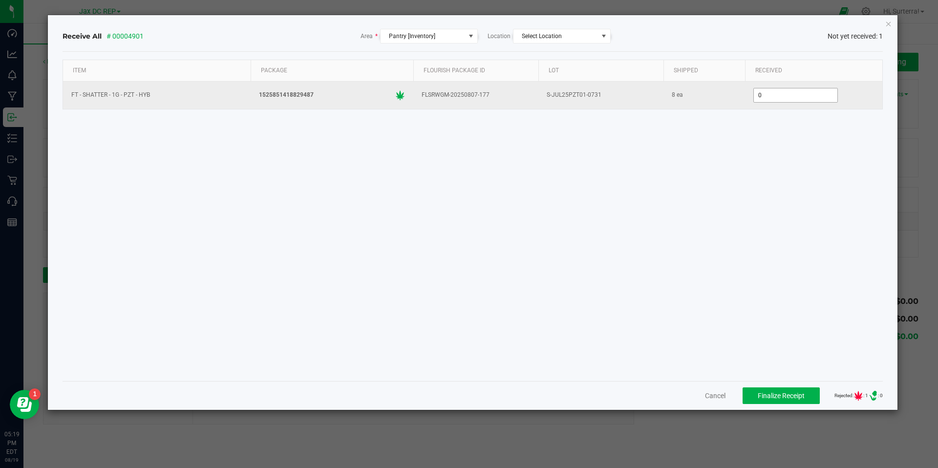
click at [784, 97] on input "0" at bounding box center [796, 95] width 84 height 14
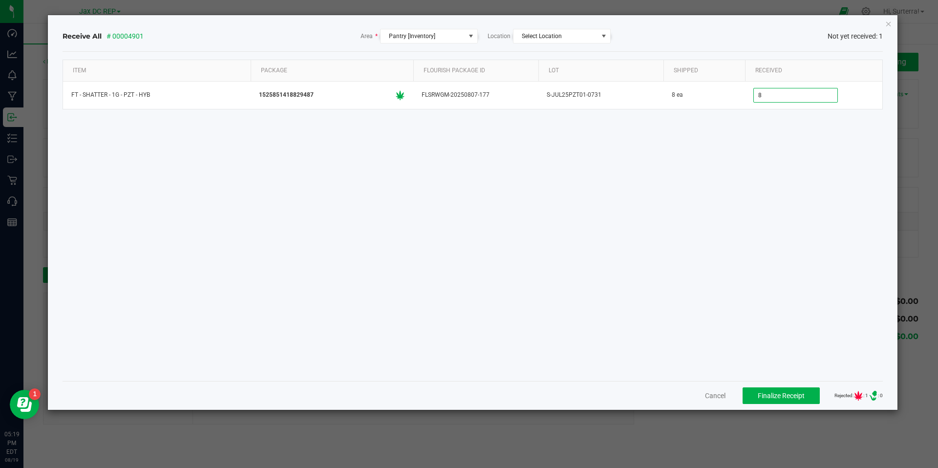
type input "8 ea"
click at [740, 179] on div "Item Package Flourish Package ID Lot Shipped Received FT - SHATTER - 1G - PZT -…" at bounding box center [473, 217] width 821 height 314
click at [790, 395] on span "Finalize Receipt" at bounding box center [780, 396] width 47 height 8
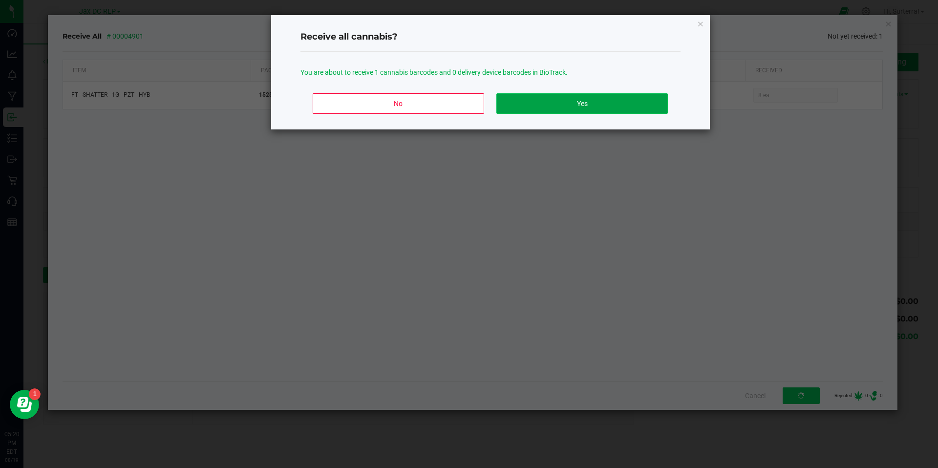
click at [583, 105] on button "Yes" at bounding box center [581, 103] width 171 height 21
